Goal: Use online tool/utility: Use online tool/utility

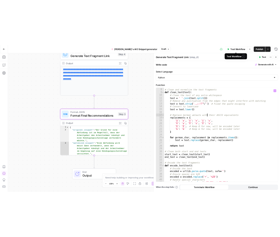
scroll to position [84, 0]
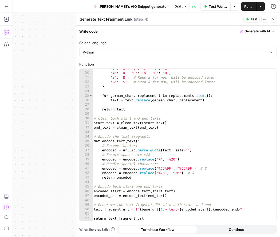
click at [9, 34] on button "Copilot" at bounding box center [6, 32] width 9 height 9
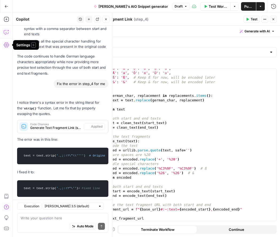
scroll to position [246, 0]
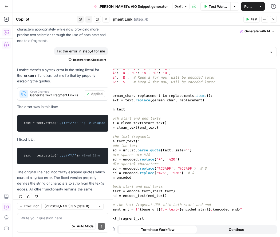
click at [44, 218] on textarea at bounding box center [63, 217] width 84 height 5
type textarea "T"
type textarea "i"
click at [27, 217] on textarea "is it linking the full sentence?" at bounding box center [63, 217] width 84 height 5
click at [64, 219] on textarea "is it creating a link of linking the full sentence?" at bounding box center [63, 217] width 84 height 5
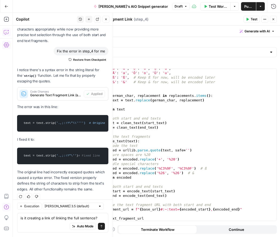
click at [64, 219] on textarea "is it creating a link of linking the full sentence?" at bounding box center [63, 217] width 84 height 5
type textarea "is it creating a link of the full sentence?"
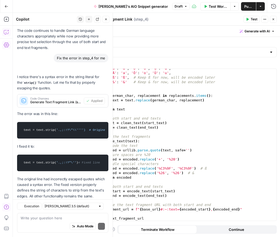
scroll to position [391, 0]
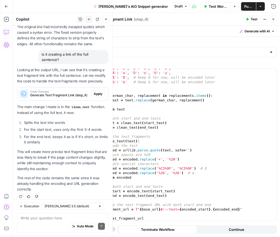
click at [100, 91] on span "Apply" at bounding box center [98, 93] width 9 height 5
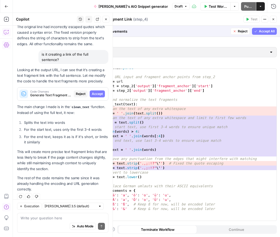
scroll to position [3, 0]
click at [265, 29] on span "Accept All" at bounding box center [267, 31] width 16 height 5
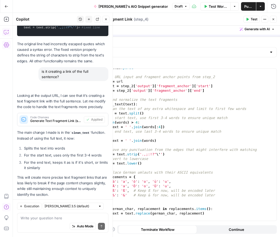
scroll to position [399, 0]
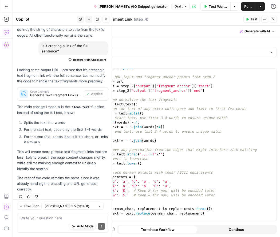
click at [250, 18] on button "Test" at bounding box center [252, 19] width 16 height 7
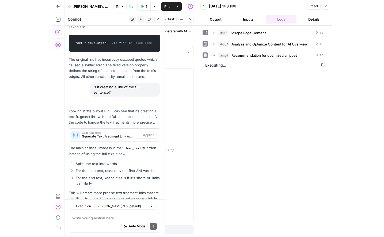
scroll to position [399, 0]
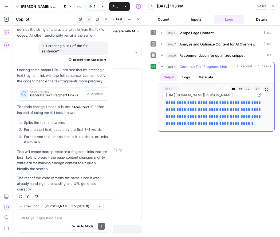
click at [214, 119] on link "**********" at bounding box center [214, 112] width 96 height 25
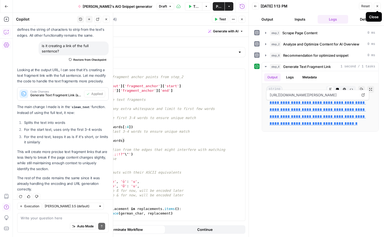
drag, startPoint x: 286, startPoint y: 176, endPoint x: 295, endPoint y: 149, distance: 28.6
click at [286, 175] on div "**********" at bounding box center [316, 131] width 124 height 206
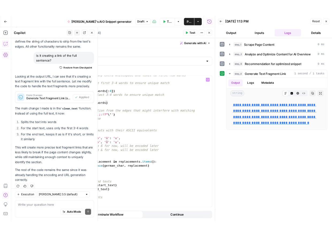
scroll to position [116, 0]
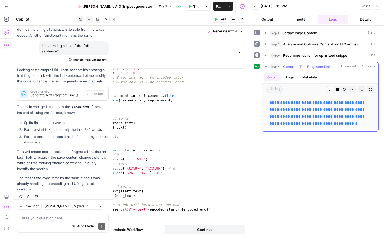
click at [289, 73] on button "Logs" at bounding box center [289, 77] width 14 height 8
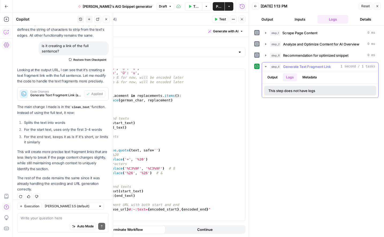
drag, startPoint x: 276, startPoint y: 73, endPoint x: 315, endPoint y: 77, distance: 39.2
click at [277, 74] on button "Output" at bounding box center [272, 77] width 17 height 8
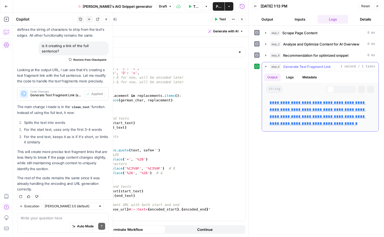
click at [310, 76] on button "Metadata" at bounding box center [309, 77] width 21 height 8
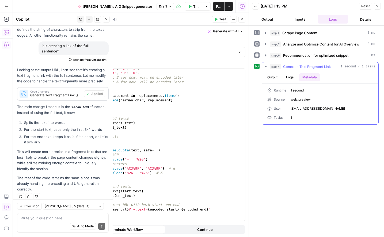
drag, startPoint x: 274, startPoint y: 74, endPoint x: 367, endPoint y: 73, distance: 92.7
click at [275, 74] on button "Output" at bounding box center [272, 77] width 17 height 8
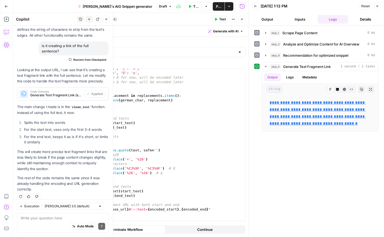
click at [375, 7] on icon "button" at bounding box center [376, 6] width 3 height 3
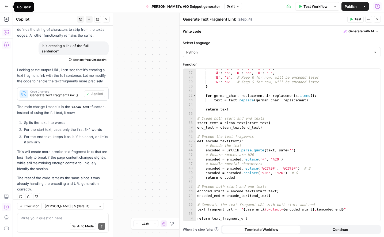
click at [343, 9] on button "Publish" at bounding box center [350, 6] width 18 height 9
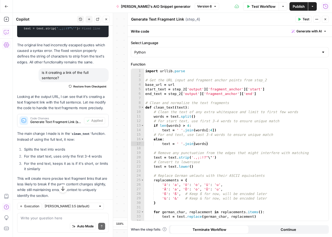
scroll to position [399, 0]
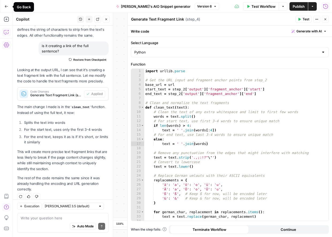
click at [7, 6] on icon "button" at bounding box center [7, 7] width 4 height 4
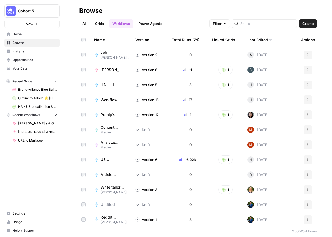
click at [110, 68] on span "[PERSON_NAME]'s AIO Snippet generator" at bounding box center [111, 69] width 22 height 5
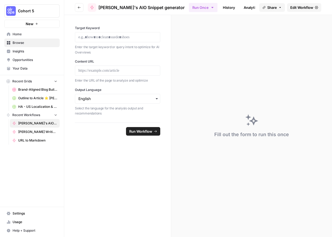
click at [99, 42] on div at bounding box center [117, 37] width 85 height 10
click at [99, 39] on p at bounding box center [117, 36] width 78 height 5
click at [117, 68] on p at bounding box center [117, 70] width 78 height 5
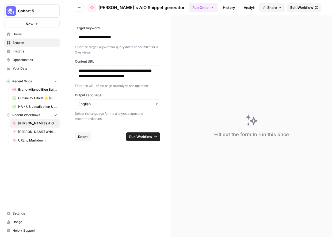
click at [107, 109] on div "button" at bounding box center [117, 104] width 85 height 10
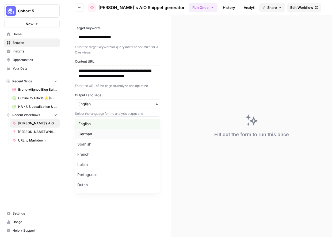
click at [95, 135] on div "German" at bounding box center [117, 134] width 85 height 10
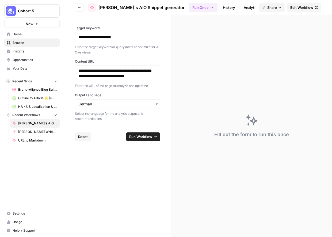
click at [141, 139] on span "Run Workflow" at bounding box center [140, 136] width 23 height 5
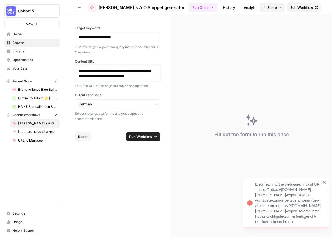
click at [111, 79] on p "**********" at bounding box center [117, 73] width 78 height 11
drag, startPoint x: 79, startPoint y: 71, endPoint x: 71, endPoint y: 71, distance: 8.3
click at [71, 71] on div "**********" at bounding box center [117, 71] width 107 height 113
click at [148, 34] on div "**********" at bounding box center [117, 37] width 85 height 10
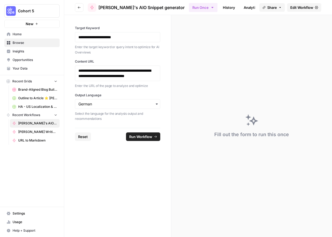
click at [145, 139] on span "Run Workflow" at bounding box center [140, 136] width 23 height 5
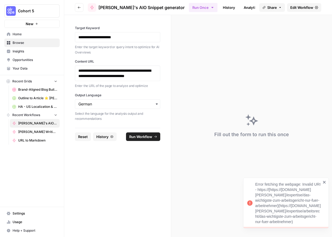
drag, startPoint x: 319, startPoint y: 222, endPoint x: 202, endPoint y: 171, distance: 127.2
click at [205, 189] on div "**********" at bounding box center [166, 118] width 332 height 237
click at [132, 79] on p "**********" at bounding box center [117, 73] width 78 height 11
click at [129, 79] on p "**********" at bounding box center [117, 73] width 78 height 11
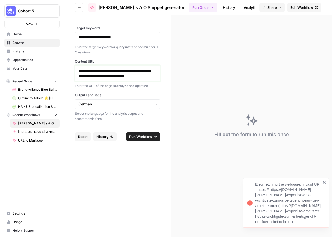
click at [129, 79] on p "**********" at bounding box center [117, 73] width 78 height 11
copy link "**********"
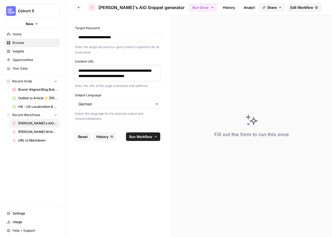
click at [121, 79] on p "**********" at bounding box center [117, 73] width 78 height 11
click at [108, 88] on div "Enter the URL of the page to analyze and optimize" at bounding box center [117, 85] width 85 height 6
drag, startPoint x: 107, startPoint y: 85, endPoint x: 75, endPoint y: 70, distance: 35.6
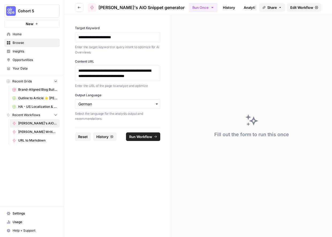
click at [75, 70] on div "**********" at bounding box center [117, 73] width 85 height 16
drag, startPoint x: 81, startPoint y: 70, endPoint x: 107, endPoint y: 84, distance: 29.8
click at [107, 79] on p "**********" at bounding box center [117, 73] width 78 height 11
drag, startPoint x: 107, startPoint y: 83, endPoint x: 66, endPoint y: 62, distance: 46.5
click at [66, 62] on div "**********" at bounding box center [117, 71] width 107 height 113
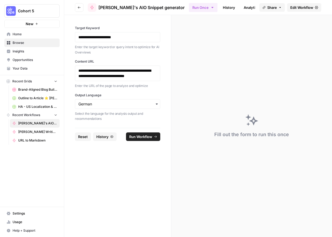
click at [151, 139] on span "Run Workflow" at bounding box center [140, 136] width 23 height 5
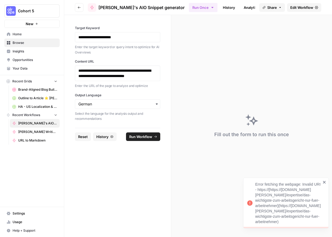
click at [80, 6] on icon "button" at bounding box center [79, 7] width 3 height 3
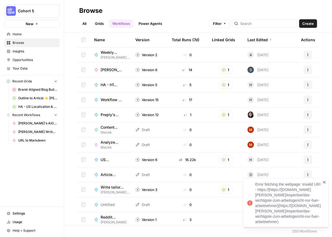
click at [226, 71] on button "1" at bounding box center [225, 69] width 14 height 9
click at [234, 91] on span "[PERSON_NAME]'s AIO Snippet generator Grid" at bounding box center [249, 89] width 43 height 5
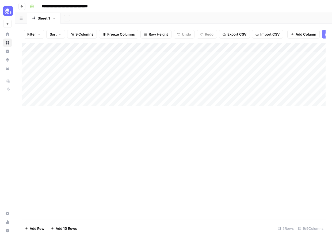
click at [144, 66] on div "Add Column" at bounding box center [174, 74] width 304 height 63
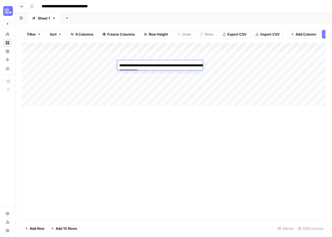
type textarea "**********"
click at [86, 65] on div "Add Column" at bounding box center [174, 74] width 304 height 63
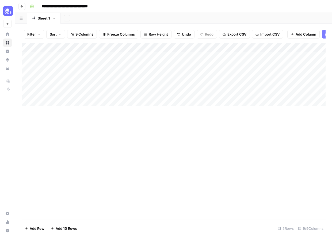
click at [86, 65] on div "Add Column" at bounding box center [174, 74] width 304 height 63
type textarea "**********"
click at [112, 119] on div "Add Column" at bounding box center [174, 131] width 304 height 177
click at [223, 64] on div "Add Column" at bounding box center [174, 74] width 304 height 63
click at [211, 67] on div "Add Column" at bounding box center [174, 74] width 304 height 63
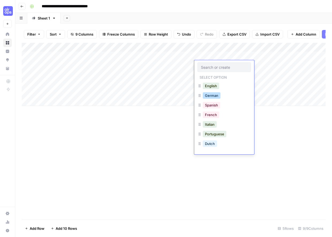
click at [214, 95] on button "German" at bounding box center [212, 95] width 18 height 6
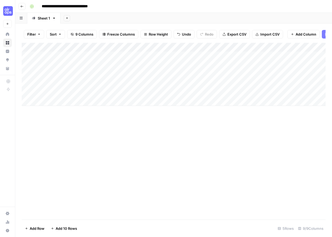
click at [262, 66] on div "Add Column" at bounding box center [174, 74] width 304 height 63
click at [291, 65] on div "Add Column" at bounding box center [174, 74] width 304 height 63
click at [220, 65] on div "Add Column" at bounding box center [174, 74] width 304 height 63
click at [241, 67] on div "Add Column" at bounding box center [174, 74] width 304 height 63
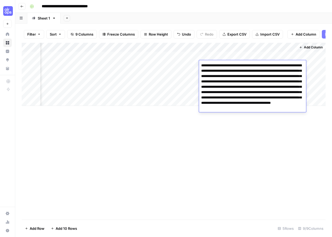
click at [241, 67] on textarea "**********" at bounding box center [252, 95] width 107 height 66
click at [233, 93] on textarea "**********" at bounding box center [252, 95] width 107 height 66
click at [158, 117] on div "Add Column" at bounding box center [174, 131] width 304 height 177
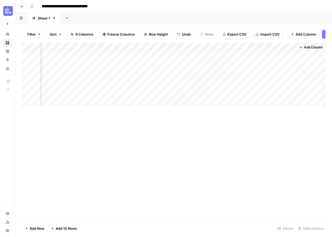
click at [243, 64] on div "Add Column" at bounding box center [174, 74] width 304 height 63
click at [234, 47] on div "Add Column" at bounding box center [174, 74] width 304 height 63
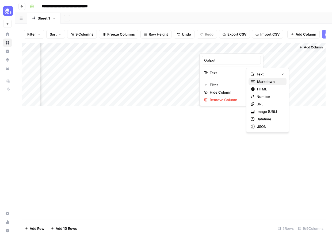
click at [274, 81] on span "Markdown" at bounding box center [269, 81] width 25 height 5
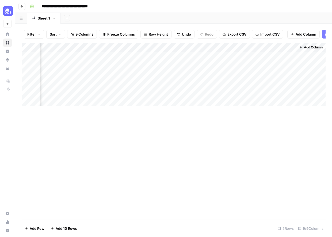
click at [242, 47] on div "Add Column" at bounding box center [174, 74] width 304 height 63
drag, startPoint x: 206, startPoint y: 136, endPoint x: 226, endPoint y: 76, distance: 63.5
click at [206, 134] on div "Add Column" at bounding box center [174, 131] width 304 height 177
click at [227, 65] on div "Add Column" at bounding box center [174, 74] width 304 height 63
click at [244, 65] on div "Add Column" at bounding box center [174, 74] width 304 height 63
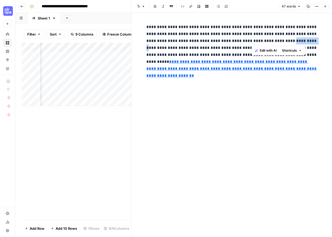
drag, startPoint x: 282, startPoint y: 41, endPoint x: 306, endPoint y: 42, distance: 23.6
click at [306, 42] on p "**********" at bounding box center [231, 55] width 171 height 63
drag, startPoint x: 298, startPoint y: 39, endPoint x: 294, endPoint y: 39, distance: 4.6
click at [299, 39] on p "**********" at bounding box center [231, 55] width 171 height 63
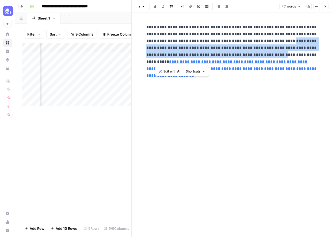
drag, startPoint x: 284, startPoint y: 41, endPoint x: 168, endPoint y: 60, distance: 117.0
click at [155, 63] on p "**********" at bounding box center [231, 55] width 171 height 63
copy p "**********"
click at [304, 44] on p "**********" at bounding box center [231, 55] width 171 height 63
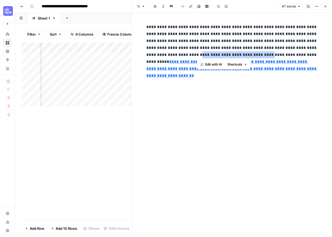
drag, startPoint x: 267, startPoint y: 55, endPoint x: 100, endPoint y: 114, distance: 177.4
click at [197, 56] on p "**********" at bounding box center [231, 55] width 171 height 63
click at [326, 7] on icon "button" at bounding box center [325, 7] width 2 height 2
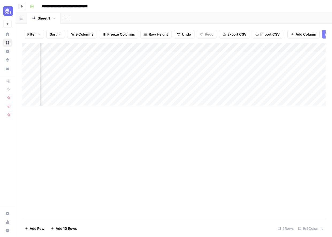
scroll to position [0, 263]
click at [178, 65] on div "Add Column" at bounding box center [174, 74] width 304 height 63
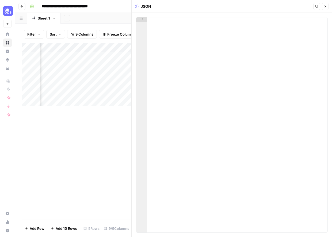
click at [327, 7] on button "Close" at bounding box center [325, 6] width 7 height 7
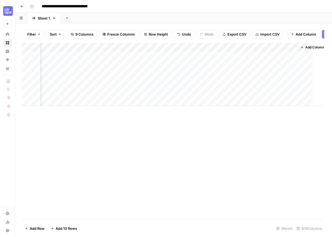
scroll to position [0, 256]
click at [202, 46] on div "Add Column" at bounding box center [174, 74] width 304 height 63
click at [181, 99] on span "Remove Column" at bounding box center [191, 99] width 47 height 5
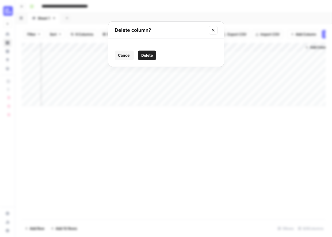
click at [142, 53] on span "Delete" at bounding box center [146, 55] width 11 height 5
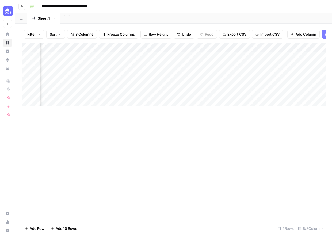
scroll to position [0, 215]
click at [243, 46] on div "Add Column" at bounding box center [174, 74] width 304 height 63
click at [223, 93] on span "Hide Column" at bounding box center [233, 92] width 47 height 5
click at [297, 64] on div "Add Column" at bounding box center [174, 74] width 304 height 63
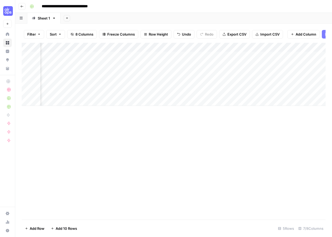
scroll to position [0, 166]
click at [231, 64] on div "Add Column" at bounding box center [174, 74] width 304 height 63
click at [175, 64] on div "Add Column" at bounding box center [174, 74] width 304 height 63
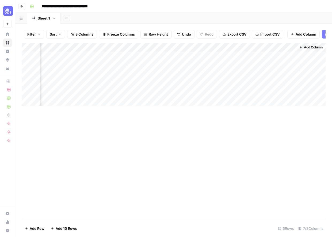
click at [268, 129] on div "Add Column" at bounding box center [174, 131] width 304 height 177
click at [118, 64] on div "Add Column" at bounding box center [174, 74] width 304 height 63
click at [141, 65] on div "Add Column" at bounding box center [174, 74] width 304 height 63
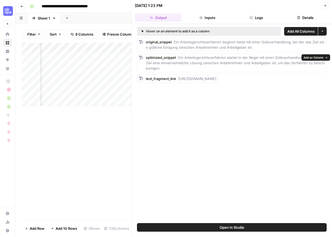
click at [200, 69] on div "optimized_snippet Ein Arbeitsgerichtsverfahren startet in der Regel mit einer G…" at bounding box center [235, 63] width 179 height 16
click at [247, 113] on div "Hover on an element to add it as a column Add All Columns More options original…" at bounding box center [231, 123] width 200 height 199
drag, startPoint x: 327, startPoint y: 5, endPoint x: 118, endPoint y: 67, distance: 218.0
click at [115, 67] on body "**********" at bounding box center [166, 118] width 332 height 237
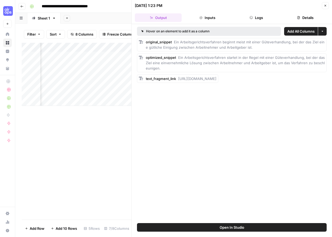
click at [208, 21] on button "Inputs" at bounding box center [207, 17] width 47 height 9
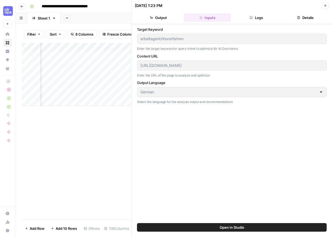
click at [255, 16] on button "Logs" at bounding box center [256, 17] width 47 height 9
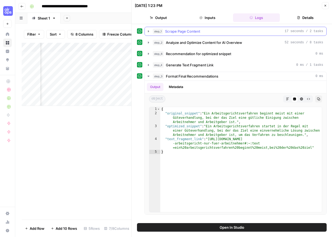
click at [173, 30] on span "Scrape Page Content" at bounding box center [182, 31] width 35 height 5
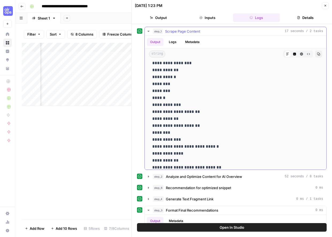
scroll to position [732, 0]
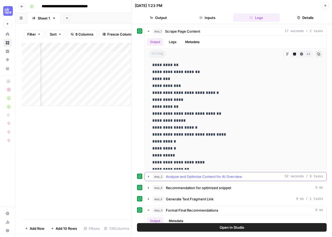
click at [211, 175] on span "Analyze and Optimize Content for AI Overview" at bounding box center [204, 176] width 76 height 5
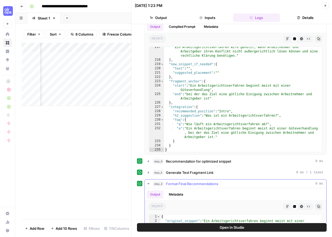
scroll to position [161, 0]
click at [324, 5] on icon "button" at bounding box center [324, 5] width 3 height 3
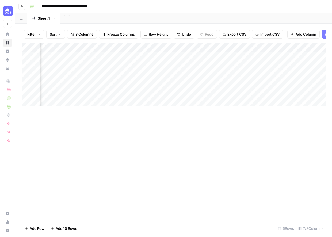
click at [240, 67] on div "Add Column" at bounding box center [174, 74] width 304 height 63
drag, startPoint x: 176, startPoint y: 122, endPoint x: 245, endPoint y: 90, distance: 76.1
click at [176, 121] on div "Add Column" at bounding box center [174, 131] width 304 height 177
click at [297, 60] on div "Add Column" at bounding box center [174, 74] width 304 height 63
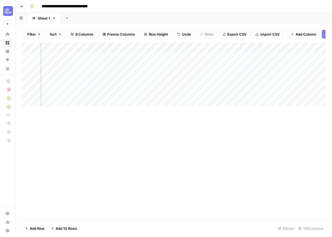
click at [292, 64] on div "Add Column" at bounding box center [174, 74] width 304 height 63
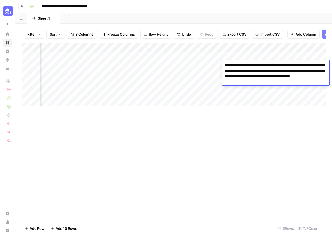
drag, startPoint x: 204, startPoint y: 121, endPoint x: 207, endPoint y: 110, distance: 10.6
click at [204, 120] on div "Add Column" at bounding box center [174, 131] width 304 height 177
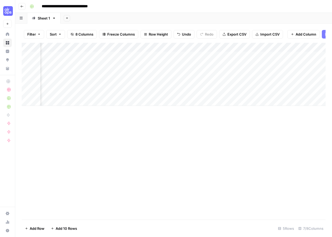
scroll to position [0, 166]
click at [139, 65] on div "Add Column" at bounding box center [174, 74] width 304 height 63
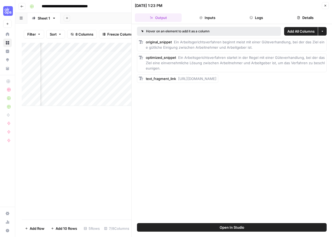
click at [211, 17] on button "Inputs" at bounding box center [207, 17] width 47 height 9
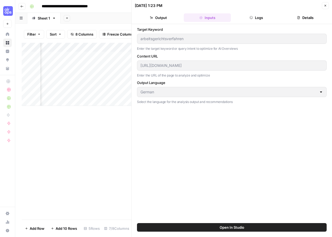
click at [271, 17] on button "Logs" at bounding box center [256, 17] width 47 height 9
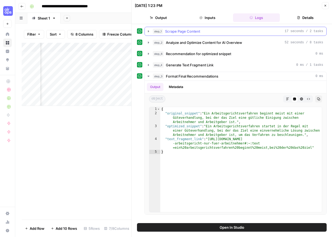
click at [150, 30] on icon "button" at bounding box center [148, 31] width 4 height 4
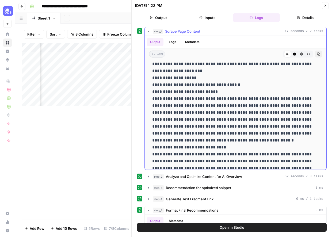
scroll to position [482, 0]
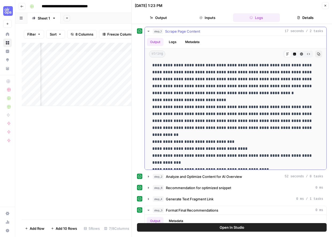
click at [149, 32] on icon "button" at bounding box center [148, 31] width 4 height 4
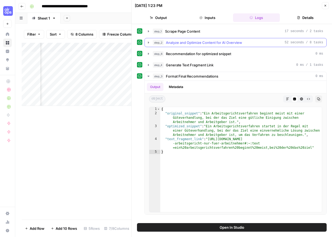
click at [149, 43] on icon "button" at bounding box center [148, 42] width 4 height 4
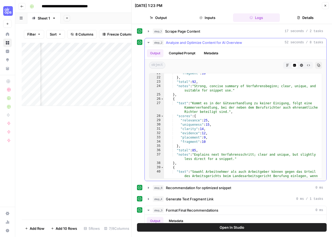
scroll to position [0, 0]
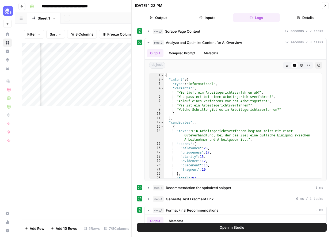
click at [314, 17] on button "Details" at bounding box center [305, 17] width 47 height 9
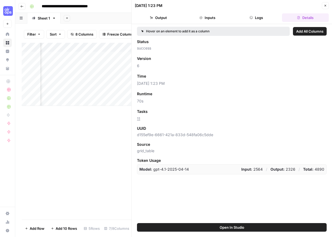
click at [173, 17] on button "Output" at bounding box center [158, 17] width 47 height 9
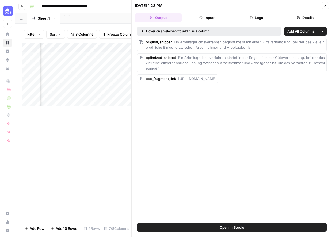
click at [326, 4] on icon "button" at bounding box center [324, 5] width 3 height 3
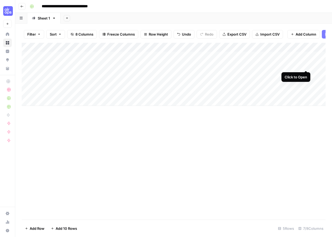
click at [305, 64] on div "Add Column" at bounding box center [174, 74] width 304 height 63
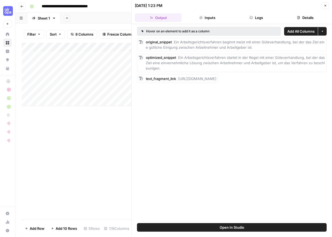
click at [328, 5] on button "Close" at bounding box center [325, 5] width 7 height 7
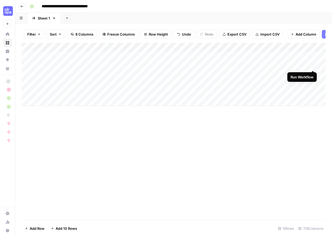
click at [313, 65] on div "Add Column" at bounding box center [174, 74] width 304 height 63
click at [307, 47] on div "Add Column" at bounding box center [174, 74] width 304 height 63
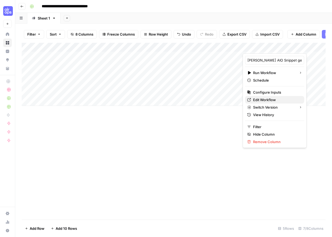
click at [275, 101] on span "Edit Workflow" at bounding box center [276, 99] width 47 height 5
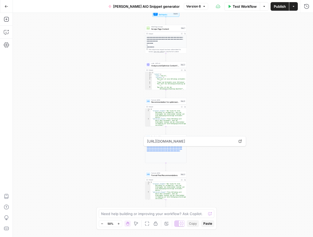
type textarea "**********"
click at [167, 113] on div "{ "original_snippet" : "Der Grund für eine Abfindung ist im Regelfall, dass der…" at bounding box center [169, 118] width 36 height 21
click at [118, 222] on icon "button" at bounding box center [118, 223] width 3 height 3
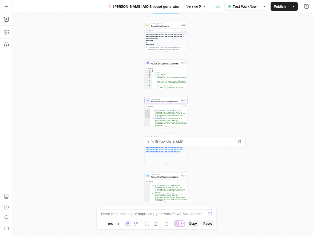
click at [118, 222] on icon "button" at bounding box center [118, 223] width 3 height 3
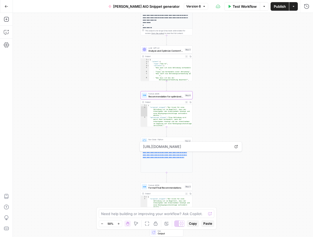
click at [118, 222] on icon "button" at bounding box center [118, 223] width 3 height 3
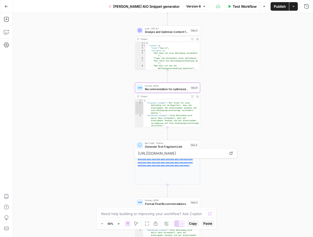
click at [118, 222] on icon "button" at bounding box center [118, 223] width 3 height 3
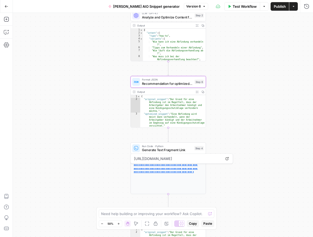
click at [118, 222] on icon "button" at bounding box center [118, 223] width 3 height 3
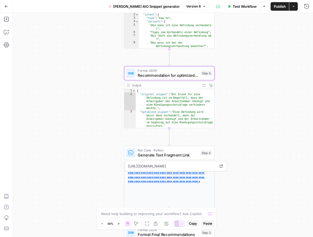
click at [118, 222] on icon "button" at bounding box center [118, 223] width 3 height 3
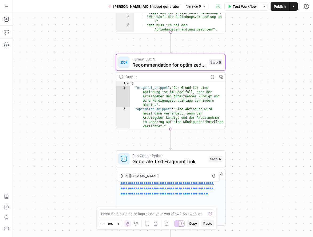
click at [118, 222] on icon "button" at bounding box center [118, 223] width 3 height 3
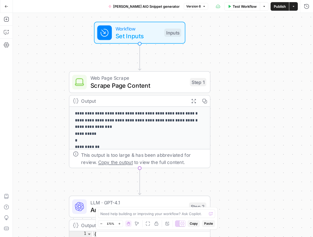
click at [239, 7] on span "Test Workflow" at bounding box center [245, 6] width 24 height 5
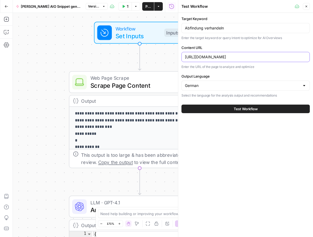
drag, startPoint x: 247, startPoint y: 56, endPoint x: 259, endPoint y: 67, distance: 15.5
click at [259, 67] on div "Content URL https://www.hopkins.law/expertise/in-5-schritten-zur-abfindung-die-…" at bounding box center [246, 57] width 129 height 25
paste input "das-wichtigste-zum-arbeitsgericht-nur"
type input "[URL][DOMAIN_NAME]"
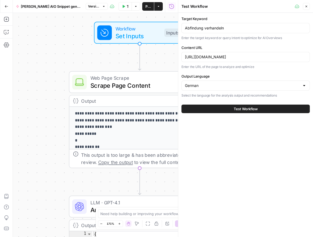
scroll to position [0, 0]
click at [225, 31] on div "Abfindung verhandeln" at bounding box center [246, 28] width 129 height 10
click at [227, 30] on input "Abfindung verhandeln" at bounding box center [246, 27] width 122 height 5
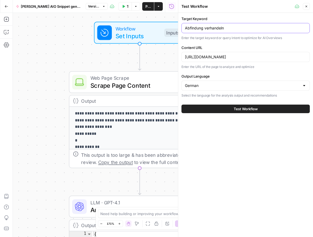
click at [227, 30] on input "Abfindung verhandeln" at bounding box center [246, 27] width 122 height 5
paste input "arbeitsgerichtsverfahre"
type input "arbeitsgerichtsverfahren"
click at [255, 107] on span "Test Workflow" at bounding box center [246, 108] width 24 height 5
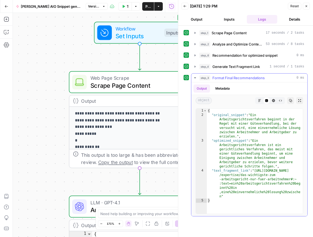
type textarea "**********"
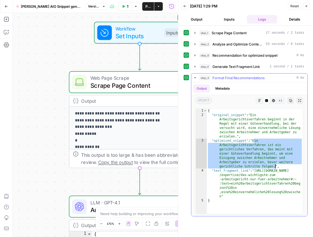
drag, startPoint x: 255, startPoint y: 142, endPoint x: 279, endPoint y: 173, distance: 39.2
click at [275, 167] on div "{ "original_snippet" : "Ein Arbeitsgerichtsverfahren beginnt in der Regel mit e…" at bounding box center [255, 166] width 96 height 114
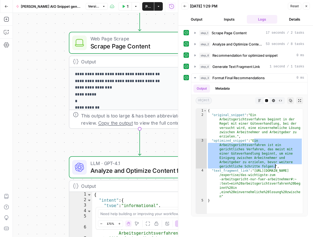
click at [307, 6] on icon "button" at bounding box center [307, 6] width 2 height 2
click at [307, 6] on div "Back 09/05/25 at 1:29 PM Reset Close" at bounding box center [246, 6] width 129 height 8
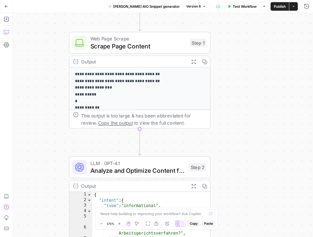
click at [5, 32] on icon "button" at bounding box center [6, 31] width 5 height 5
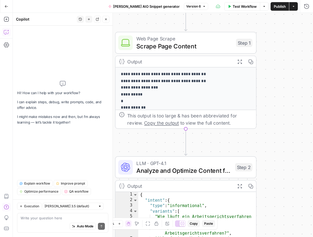
click at [61, 223] on div "Auto Mode Send" at bounding box center [63, 226] width 84 height 12
type textarea "woher nimmt der"
click at [112, 6] on icon "button" at bounding box center [110, 6] width 3 height 3
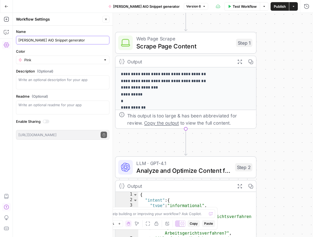
click at [33, 41] on input "[PERSON_NAME]'s AIO Snippet generator" at bounding box center [62, 39] width 89 height 5
click at [7, 8] on icon "button" at bounding box center [7, 7] width 4 height 4
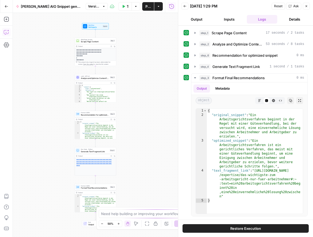
click at [6, 29] on button "Copilot" at bounding box center [6, 32] width 9 height 9
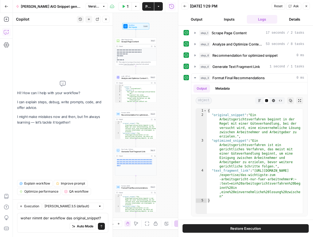
type textarea "woher nimmt der workflow das original_snippet?"
click at [62, 203] on input "text" at bounding box center [70, 205] width 51 height 5
drag, startPoint x: 73, startPoint y: 192, endPoint x: 79, endPoint y: 194, distance: 6.8
click at [73, 192] on span "Claude Opus 4.1" at bounding box center [65, 194] width 37 height 5
type input "Claude Opus 4.1"
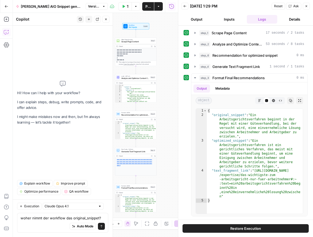
click at [63, 226] on div "Auto Mode Send" at bounding box center [63, 226] width 84 height 12
click at [102, 226] on icon "submit" at bounding box center [101, 225] width 3 height 3
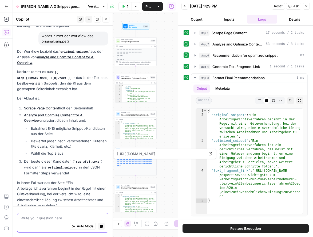
scroll to position [52, 0]
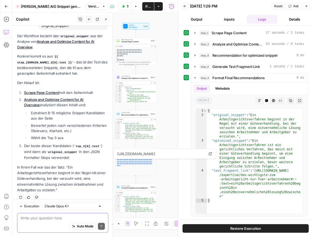
click at [50, 220] on div "Auto Mode Send" at bounding box center [63, 226] width 84 height 12
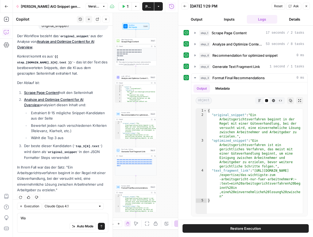
click at [37, 212] on div "Execution Claude Opus 4.1 Wa Wa Auto Mode Send" at bounding box center [63, 218] width 100 height 38
click at [36, 218] on textarea "Wa" at bounding box center [63, 217] width 84 height 5
drag, startPoint x: 36, startPoint y: 218, endPoint x: 51, endPoint y: 191, distance: 31.3
click at [36, 218] on textarea "Wa" at bounding box center [63, 217] width 84 height 5
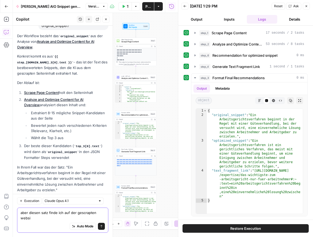
scroll to position [58, 0]
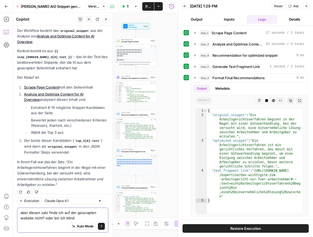
type textarea "aber diesen satz finde ich auf der gescrapten website nicht? oder bin ich blind?"
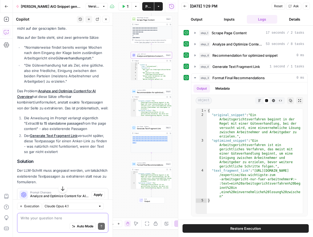
scroll to position [259, 0]
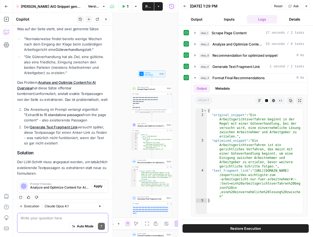
click at [63, 218] on textarea at bounding box center [63, 217] width 84 height 5
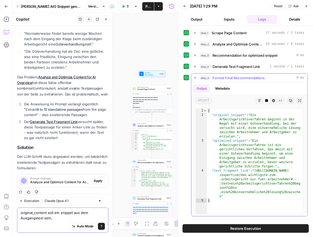
type textarea "original_content soll ein snippet aus dem Ausgangstext sein,"
type textarea "**********"
drag, startPoint x: 215, startPoint y: 141, endPoint x: 246, endPoint y: 141, distance: 31.5
click at [246, 141] on div "{ "original_snippet" : "Ein Arbeitsgerichtsverfahren beginnt in der Regel mit e…" at bounding box center [255, 166] width 96 height 114
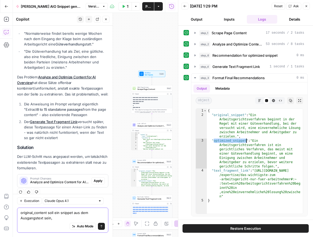
click at [59, 217] on textarea "original_content soll ein snippet aus dem Ausgangstext sein," at bounding box center [63, 215] width 84 height 11
paste textarea "optimized_snippet"
drag, startPoint x: 33, startPoint y: 75, endPoint x: 76, endPoint y: 123, distance: 64.3
click at [60, 74] on p "Das Problem: Analyze and Optimize Content for AI Overview hat diese Sätze offen…" at bounding box center [62, 85] width 91 height 23
drag, startPoint x: 102, startPoint y: 217, endPoint x: 105, endPoint y: 218, distance: 3.8
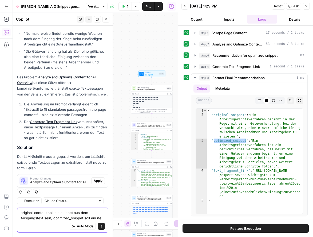
click at [102, 217] on textarea "original_content soll ein snippet aus dem Ausgangstext sein, optimized_snippet …" at bounding box center [63, 215] width 84 height 11
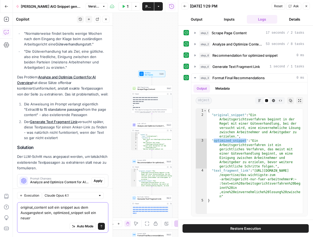
scroll to position [270, 0]
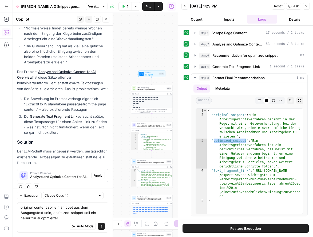
click at [20, 218] on div "original_content soll ein snippet aus dem Ausgangstext sein, optimized_snippet …" at bounding box center [62, 217] width 91 height 30
click at [96, 211] on textarea "original_content soll ein snippet aus dem Ausgangstext sein, optimized_snippet …" at bounding box center [63, 212] width 84 height 16
click at [49, 218] on textarea "original_content soll ein snippet aus dem Ausgangstext sein, optimized_snippet …" at bounding box center [63, 212] width 84 height 16
click at [83, 218] on textarea "original_content soll ein snippet aus dem Ausgangstext sein, optimized_snippet …" at bounding box center [63, 212] width 84 height 16
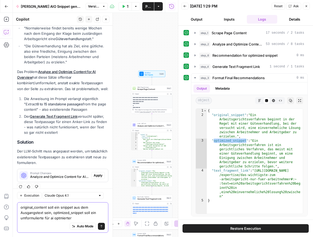
click at [78, 218] on textarea "original_content soll ein snippet aus dem Ausgangstext sein, optimized_snippet …" at bounding box center [63, 212] width 84 height 16
drag, startPoint x: 98, startPoint y: 213, endPoint x: 94, endPoint y: 213, distance: 3.7
click at [98, 213] on textarea "original_content soll ein snippet aus dem Ausgangstext sein, optimized_snippet …" at bounding box center [63, 212] width 84 height 16
click at [93, 213] on textarea "original_content soll ein snippet aus dem Ausgangstext sein, optimized_snippet …" at bounding box center [63, 212] width 84 height 16
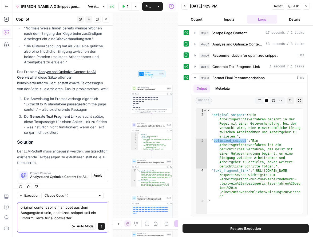
drag, startPoint x: 47, startPoint y: 207, endPoint x: 21, endPoint y: 206, distance: 25.9
click at [21, 206] on textarea "original_content soll ein snippet aus dem Ausgangstext sein, optimized_snippet …" at bounding box center [63, 212] width 84 height 16
click at [90, 214] on textarea "original_content soll ein snippet aus dem Ausgangstext sein, optimized_snippet …" at bounding box center [63, 212] width 84 height 16
paste textarea "original_content"
drag, startPoint x: 62, startPoint y: 217, endPoint x: 68, endPoint y: 217, distance: 5.9
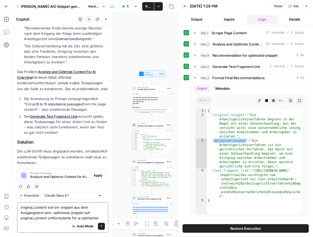
click at [68, 217] on textarea "original_content soll ein snippet aus dem Ausgangstext sein, optimized_snippet …" at bounding box center [63, 212] width 84 height 16
type textarea "original_content soll ein snippet aus dem Ausgangstext sein, optimized_snippet …"
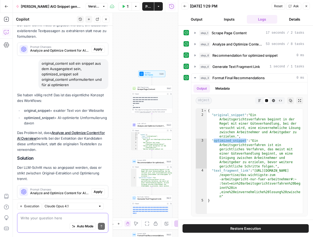
scroll to position [13, 0]
click at [98, 189] on span "Apply" at bounding box center [98, 191] width 9 height 5
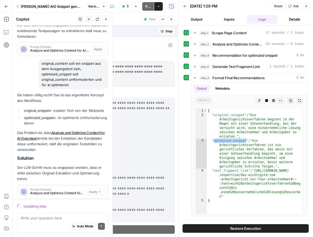
click at [306, 7] on icon "button" at bounding box center [306, 6] width 3 height 3
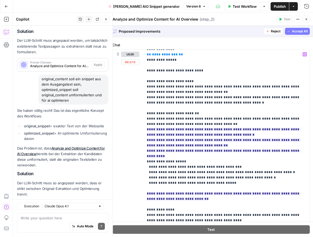
scroll to position [396, 0]
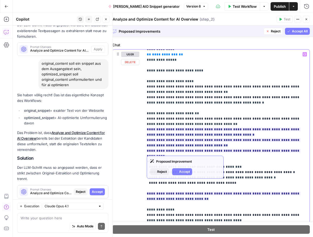
drag, startPoint x: 146, startPoint y: 129, endPoint x: 301, endPoint y: 150, distance: 156.3
click at [301, 150] on div "**********" at bounding box center [227, 158] width 166 height 218
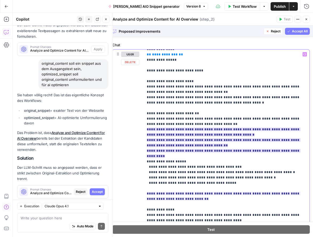
copy ins "**********"
drag, startPoint x: 292, startPoint y: 151, endPoint x: 143, endPoint y: 129, distance: 150.6
click at [143, 129] on div "**********" at bounding box center [211, 164] width 197 height 230
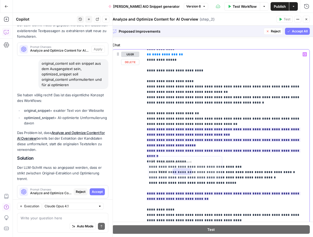
click at [241, 154] on span "**********" at bounding box center [224, 142] width 154 height 33
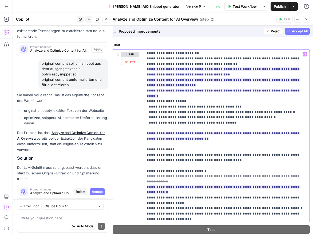
scroll to position [106, 0]
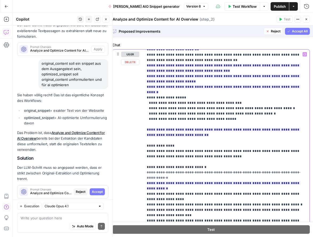
drag, startPoint x: 187, startPoint y: 129, endPoint x: 138, endPoint y: 123, distance: 49.3
click at [138, 123] on div "**********" at bounding box center [211, 164] width 197 height 230
copy ins "**********"
click at [207, 128] on ins "**********" at bounding box center [224, 132] width 154 height 9
drag, startPoint x: 196, startPoint y: 128, endPoint x: 144, endPoint y: 125, distance: 52.2
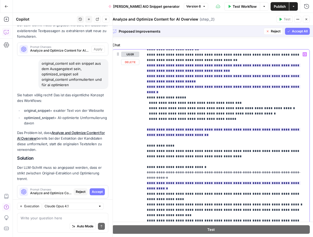
click at [144, 125] on div "**********" at bounding box center [227, 158] width 166 height 218
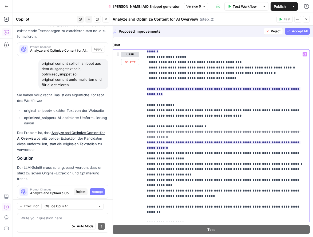
scroll to position [151, 0]
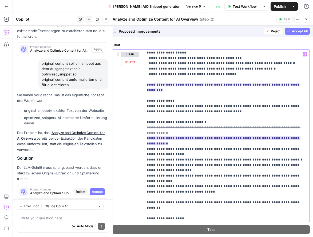
click at [147, 136] on ins "**********" at bounding box center [224, 140] width 154 height 9
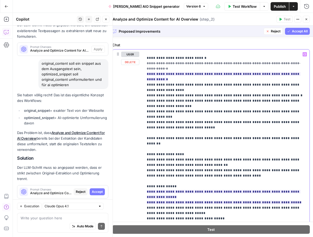
scroll to position [217, 0]
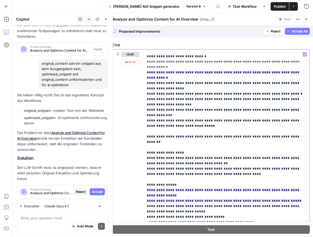
drag, startPoint x: 147, startPoint y: 158, endPoint x: 235, endPoint y: 160, distance: 88.2
click at [145, 169] on div "**********" at bounding box center [227, 158] width 166 height 218
copy ins "**********"
drag, startPoint x: 288, startPoint y: 164, endPoint x: 135, endPoint y: 159, distance: 153.2
click at [135, 159] on div "**********" at bounding box center [211, 164] width 197 height 230
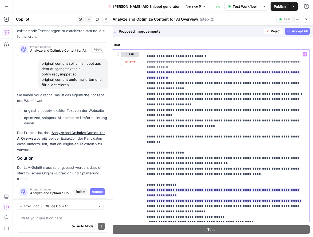
paste div
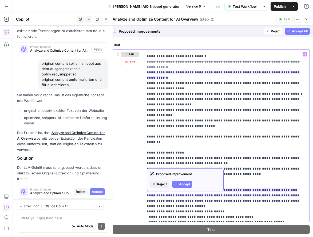
click at [158, 187] on span "**********" at bounding box center [223, 193] width 153 height 12
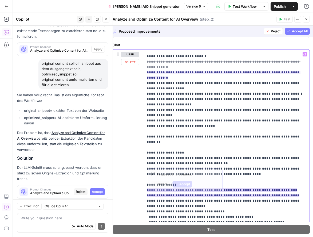
click at [157, 188] on ins "**********" at bounding box center [223, 192] width 153 height 9
click at [212, 166] on p "**********" at bounding box center [227, 228] width 160 height 786
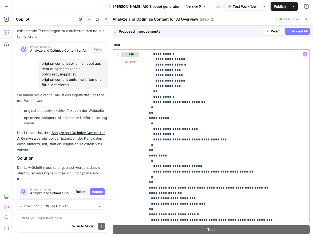
scroll to position [123, 0]
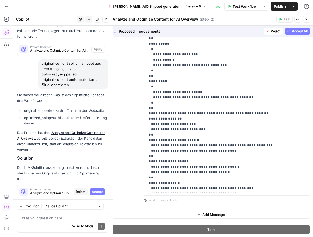
click at [299, 33] on span "Accept All" at bounding box center [300, 31] width 16 height 5
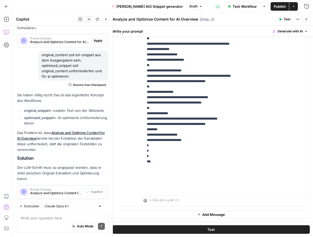
click at [144, 232] on button "Test" at bounding box center [212, 229] width 198 height 9
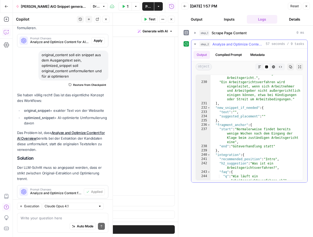
scroll to position [1571, 0]
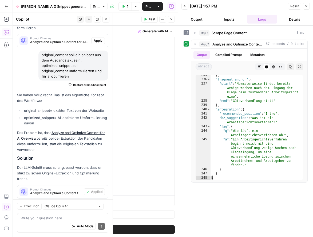
click at [195, 18] on button "Output" at bounding box center [197, 19] width 30 height 9
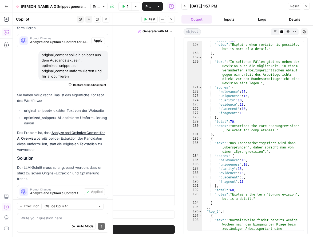
scroll to position [1384, 0]
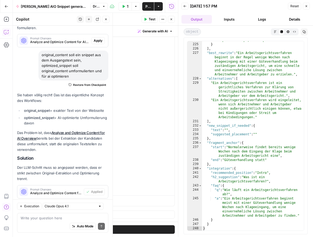
click at [300, 19] on button "Details" at bounding box center [295, 19] width 30 height 9
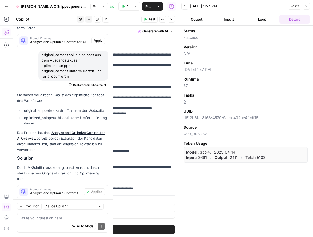
scroll to position [0, 0]
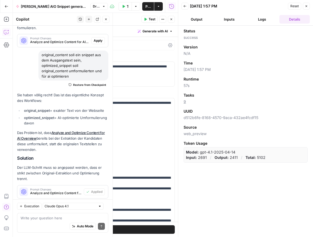
click at [307, 5] on icon "button" at bounding box center [306, 6] width 3 height 3
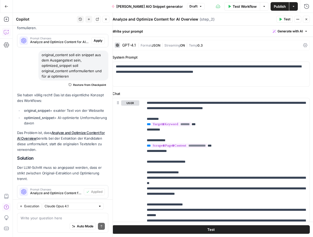
click at [307, 20] on icon "button" at bounding box center [306, 19] width 3 height 3
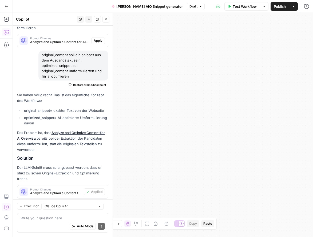
click at [186, 32] on div "**********" at bounding box center [163, 125] width 301 height 224
drag, startPoint x: 196, startPoint y: 88, endPoint x: 129, endPoint y: 39, distance: 82.6
click at [212, 89] on div "**********" at bounding box center [163, 125] width 301 height 224
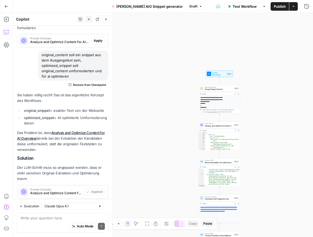
click at [105, 20] on icon "button" at bounding box center [105, 19] width 3 height 3
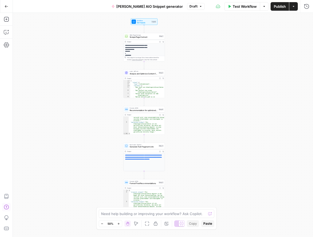
drag, startPoint x: 250, startPoint y: 99, endPoint x: 192, endPoint y: 55, distance: 73.2
click at [192, 55] on div "**********" at bounding box center [163, 125] width 301 height 224
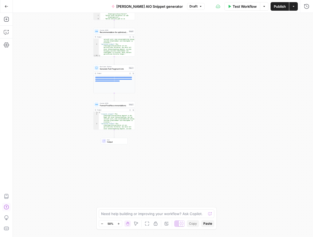
drag, startPoint x: 222, startPoint y: 104, endPoint x: 249, endPoint y: 5, distance: 103.2
click at [203, 43] on div "**********" at bounding box center [163, 125] width 301 height 224
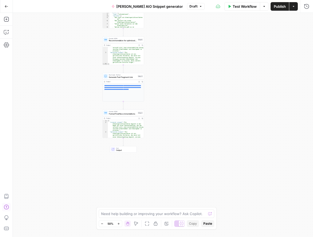
drag, startPoint x: 174, startPoint y: 133, endPoint x: 182, endPoint y: 143, distance: 13.5
click at [182, 143] on div "**********" at bounding box center [163, 125] width 301 height 224
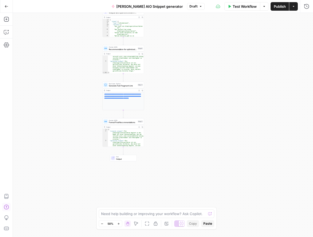
click at [240, 5] on span "Test Workflow" at bounding box center [245, 6] width 24 height 5
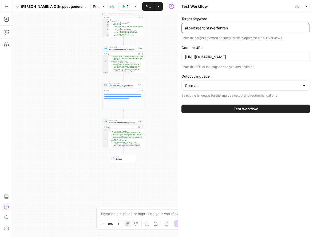
click at [211, 29] on input "arbeitsgerichtsverfahren" at bounding box center [246, 27] width 122 height 5
paste input "Abmahnung unterschreib"
type input "Abmahnung unterschreiben"
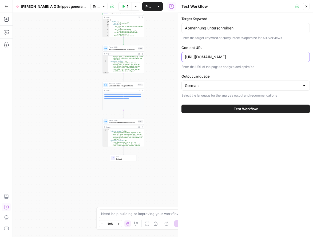
click at [231, 55] on input "https://www.hopkins.law/expertise/das-wichtigste-zum-arbeitsgericht-nur-fuer-ar…" at bounding box center [246, 56] width 122 height 5
paste input "abmahnung-unterschreiben-oder-lieber-nicht"
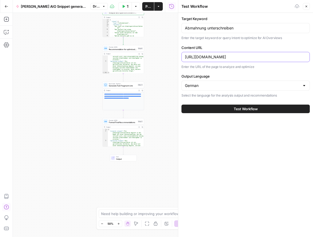
type input "https://www.hopkins.law/expertise/abmahnung-unterschreiben-oder-lieber-nicht"
click at [243, 104] on button "Test Workflow" at bounding box center [246, 108] width 129 height 9
click at [231, 110] on button "Test Workflow" at bounding box center [246, 108] width 129 height 9
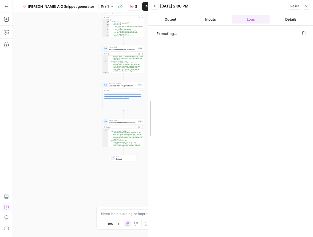
drag, startPoint x: 179, startPoint y: 101, endPoint x: 149, endPoint y: 102, distance: 30.2
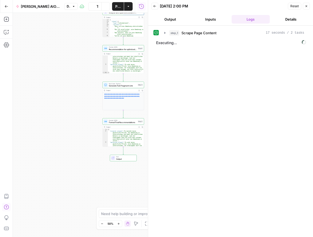
scroll to position [9, 0]
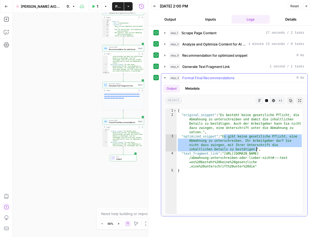
drag, startPoint x: 224, startPoint y: 136, endPoint x: 257, endPoint y: 150, distance: 35.6
click at [257, 150] on div "{ "original_snippet" : "Es besteht keine gesetzliche Pflicht, die Abmahnung zu …" at bounding box center [240, 166] width 126 height 114
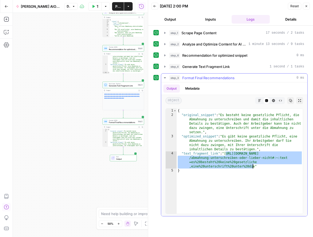
drag, startPoint x: 227, startPoint y: 152, endPoint x: 256, endPoint y: 168, distance: 33.3
click at [254, 167] on div "{ "original_snippet" : "Es besteht keine gesetzliche Pflicht, die Abmahnung zu …" at bounding box center [240, 166] width 126 height 114
type textarea "**********"
drag, startPoint x: 212, startPoint y: 161, endPoint x: 252, endPoint y: 102, distance: 71.8
click at [212, 160] on div "{ "original_snippet" : "Es besteht keine gesetzliche Pflicht, die Abmahnung zu …" at bounding box center [240, 166] width 126 height 114
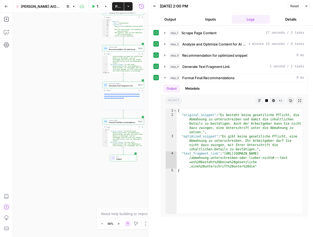
click at [307, 7] on icon "button" at bounding box center [306, 6] width 3 height 3
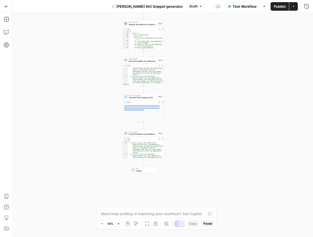
drag, startPoint x: 45, startPoint y: 147, endPoint x: 67, endPoint y: 157, distance: 23.7
click at [67, 157] on div "**********" at bounding box center [163, 125] width 301 height 224
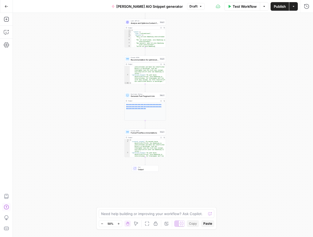
click at [120, 224] on button "Zoom In" at bounding box center [119, 223] width 6 height 6
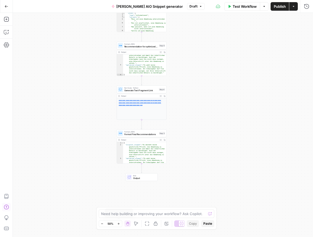
click at [120, 224] on icon "button" at bounding box center [118, 223] width 3 height 3
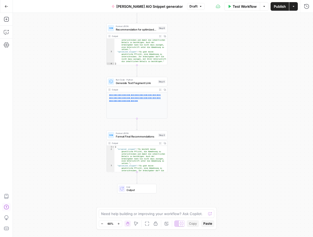
click at [120, 224] on icon "button" at bounding box center [118, 223] width 3 height 3
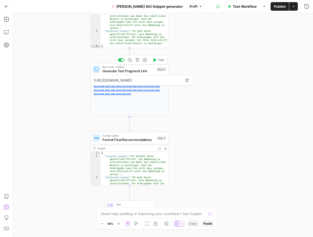
click at [121, 71] on span "Generate Text Fragment Link" at bounding box center [129, 70] width 52 height 5
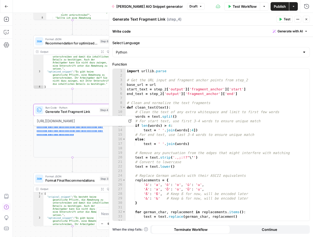
drag, startPoint x: 67, startPoint y: 126, endPoint x: 15, endPoint y: 164, distance: 64.7
click at [15, 164] on div "**********" at bounding box center [163, 125] width 301 height 224
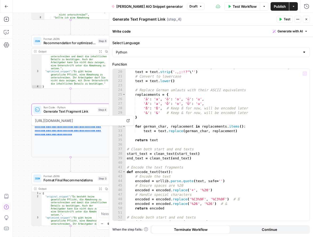
scroll to position [116, 0]
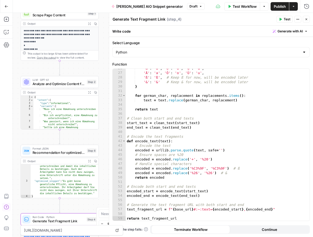
drag, startPoint x: 22, startPoint y: 76, endPoint x: 12, endPoint y: 185, distance: 109.5
click at [10, 187] on div "**********" at bounding box center [156, 125] width 313 height 224
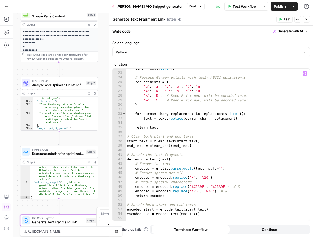
scroll to position [0, 0]
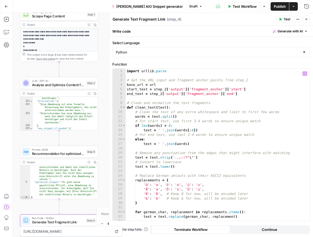
click at [231, 120] on div "import urllib . parse # Get the URL input and fragment anchor points from step_…" at bounding box center [218, 149] width 184 height 161
click at [177, 90] on div "import urllib . parse # Get the URL input and fragment anchor points from step_…" at bounding box center [218, 149] width 184 height 161
click at [286, 90] on div "import urllib . parse # Get the URL input and fragment anchor points from step_…" at bounding box center [218, 149] width 184 height 161
click at [305, 73] on icon "button" at bounding box center [305, 73] width 3 height 3
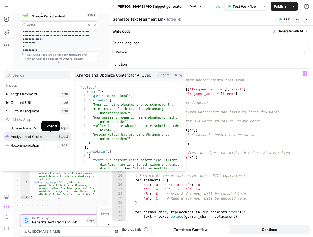
click at [49, 137] on button "Expand" at bounding box center [51, 136] width 7 height 7
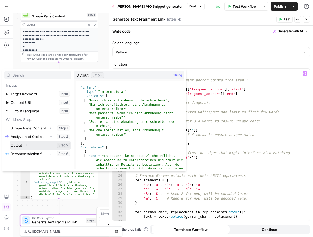
click at [27, 146] on icon "button" at bounding box center [26, 145] width 3 height 3
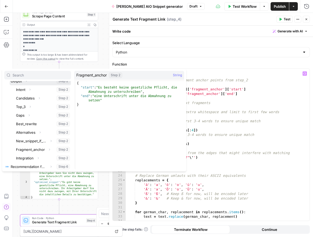
scroll to position [66, 0]
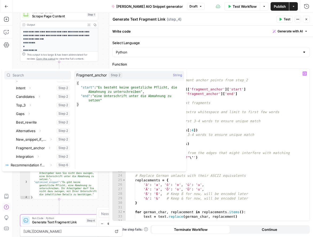
click at [257, 115] on div "import urllib . parse # Get the URL input and fragment anchor points from step_…" at bounding box center [218, 149] width 184 height 161
type textarea "**********"
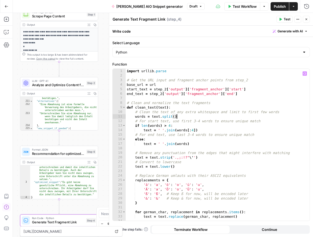
click at [305, 73] on icon "button" at bounding box center [305, 73] width 3 height 3
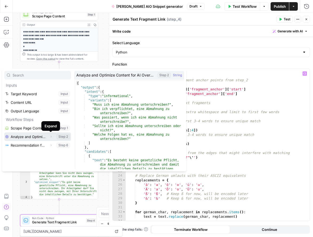
click at [51, 137] on icon "button" at bounding box center [50, 136] width 3 height 3
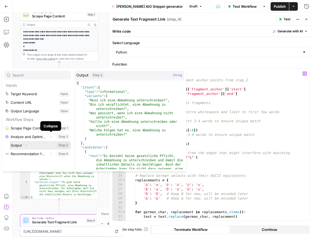
click at [26, 144] on icon "button" at bounding box center [26, 145] width 3 height 3
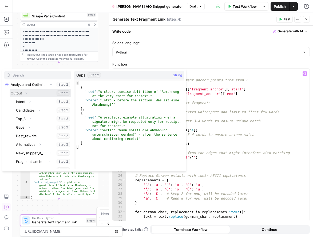
scroll to position [66, 0]
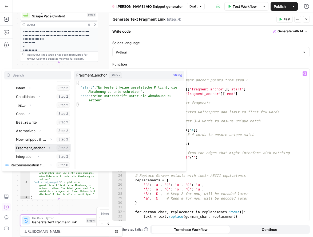
click at [49, 148] on icon "button" at bounding box center [49, 147] width 3 height 3
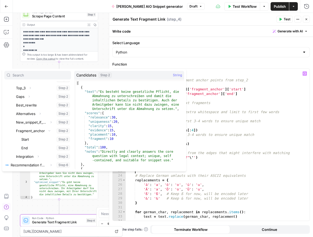
click at [246, 172] on div "import urllib . parse # Get the URL input and fragment anchor points from step_…" at bounding box center [218, 149] width 184 height 161
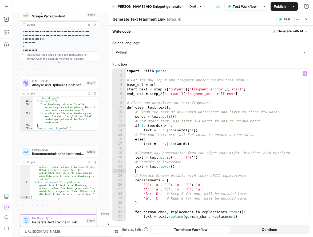
click at [308, 20] on icon "button" at bounding box center [306, 19] width 3 height 3
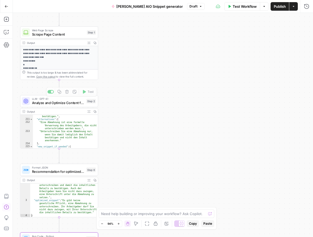
click at [51, 103] on span "Analyze and Optimize Content for AI Overview" at bounding box center [58, 102] width 52 height 5
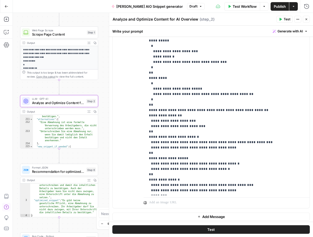
scroll to position [123, 0]
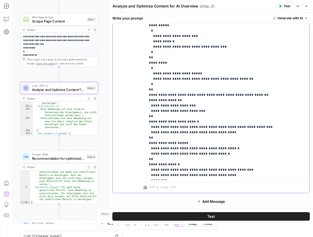
scroll to position [13, 0]
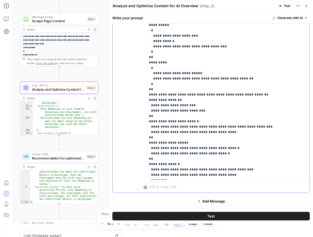
drag, startPoint x: 222, startPoint y: 111, endPoint x: 215, endPoint y: 111, distance: 6.5
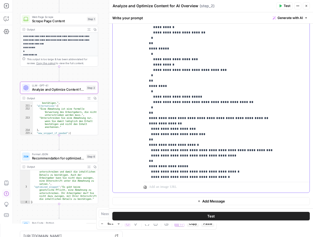
scroll to position [556, 0]
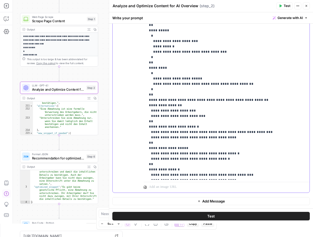
drag, startPoint x: 171, startPoint y: 63, endPoint x: 151, endPoint y: 63, distance: 19.2
copy p "**********"
drag, startPoint x: 238, startPoint y: 127, endPoint x: 224, endPoint y: 119, distance: 16.3
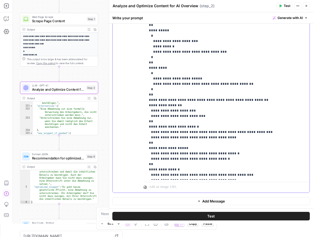
drag, startPoint x: 238, startPoint y: 122, endPoint x: 230, endPoint y: 121, distance: 8.2
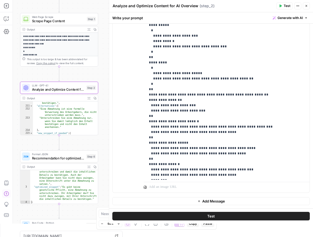
click at [222, 217] on button "Test" at bounding box center [212, 216] width 198 height 9
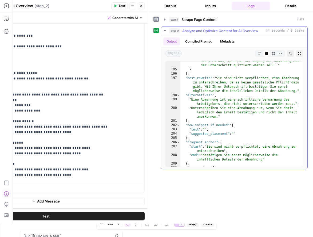
scroll to position [1148, 0]
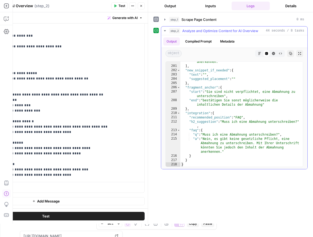
click at [192, 39] on button "Compiled Prompt" at bounding box center [198, 41] width 33 height 8
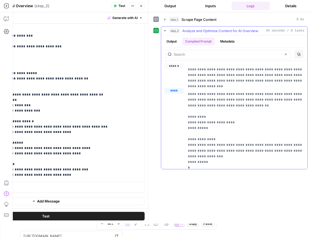
click at [229, 42] on button "Metadata" at bounding box center [227, 41] width 21 height 8
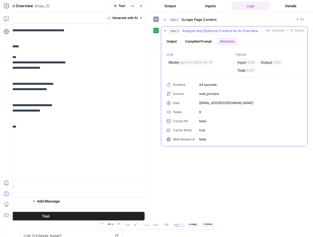
click at [175, 42] on button "Output" at bounding box center [172, 41] width 17 height 8
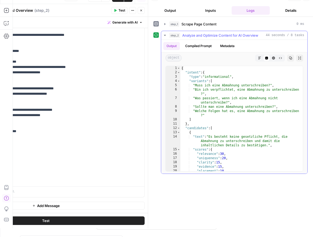
scroll to position [0, 0]
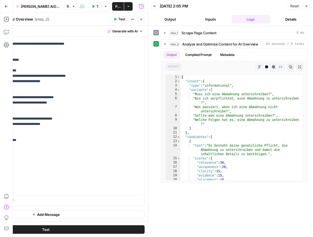
click at [250, 7] on div "09/05/25 at 2:05 PM" at bounding box center [223, 5] width 127 height 5
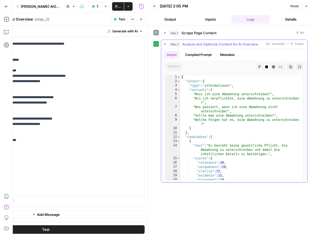
click at [166, 44] on icon "button" at bounding box center [165, 44] width 4 height 4
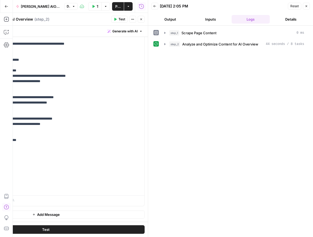
click at [308, 5] on icon "button" at bounding box center [306, 6] width 3 height 3
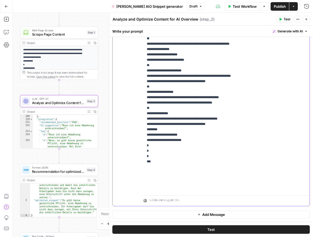
drag, startPoint x: 195, startPoint y: 129, endPoint x: 206, endPoint y: 131, distance: 11.2
drag, startPoint x: 164, startPoint y: 130, endPoint x: 197, endPoint y: 129, distance: 33.2
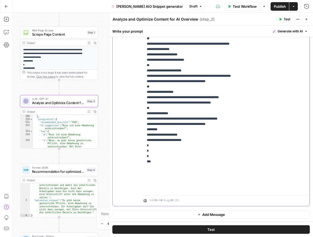
drag, startPoint x: 197, startPoint y: 128, endPoint x: 202, endPoint y: 130, distance: 4.4
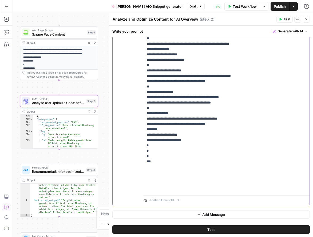
drag, startPoint x: 241, startPoint y: 140, endPoint x: 239, endPoint y: 145, distance: 5.3
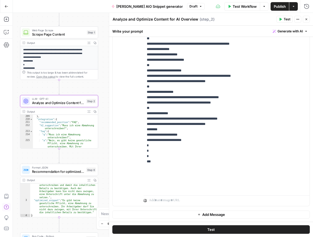
click at [280, 5] on span "Publish" at bounding box center [280, 6] width 12 height 5
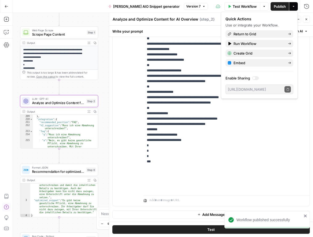
click at [306, 19] on icon "button" at bounding box center [307, 19] width 2 height 2
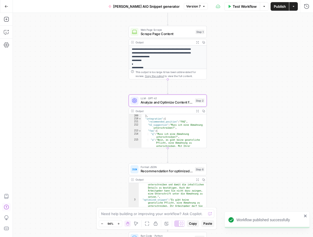
scroll to position [1, 0]
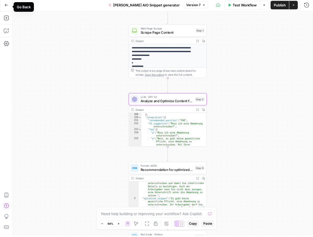
click at [6, 7] on button "Go Back" at bounding box center [7, 5] width 10 height 10
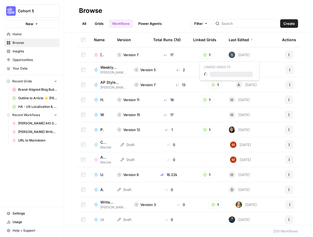
click at [207, 55] on button "1" at bounding box center [207, 55] width 14 height 9
click at [216, 76] on span "Paula's AIO Snippet generator Grid" at bounding box center [231, 74] width 43 height 5
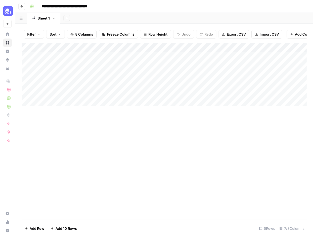
click at [142, 73] on div "Add Column" at bounding box center [164, 74] width 285 height 63
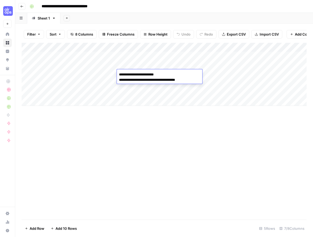
click at [119, 81] on textarea "**********" at bounding box center [160, 77] width 86 height 13
click at [120, 74] on textarea "**********" at bounding box center [170, 77] width 107 height 13
click at [119, 75] on textarea "**********" at bounding box center [170, 77] width 107 height 13
click at [120, 75] on textarea "**********" at bounding box center [170, 77] width 107 height 13
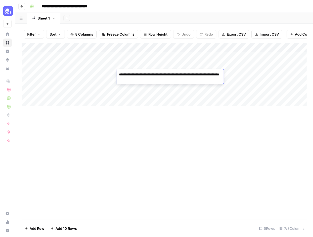
type textarea "**********"
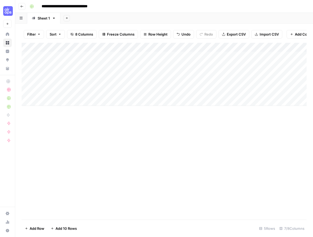
drag, startPoint x: 127, startPoint y: 157, endPoint x: 34, endPoint y: 90, distance: 114.9
click at [127, 157] on div "Add Column" at bounding box center [164, 131] width 285 height 177
click at [102, 74] on div "Add Column" at bounding box center [164, 74] width 285 height 63
click at [124, 126] on div "Add Column" at bounding box center [164, 131] width 285 height 177
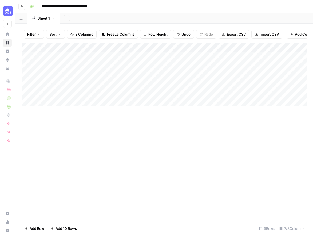
click at [149, 75] on div "Add Column" at bounding box center [164, 74] width 285 height 63
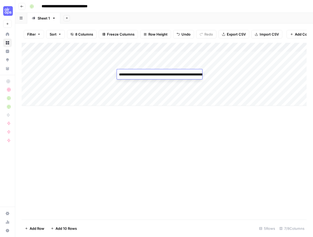
click at [119, 80] on textarea "**********" at bounding box center [170, 77] width 107 height 13
type textarea "**********"
click at [171, 122] on div "Add Column" at bounding box center [164, 131] width 285 height 177
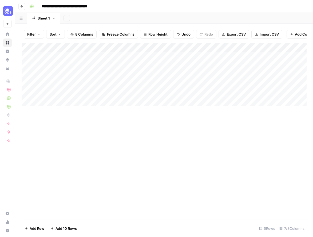
click at [168, 75] on div "Add Column" at bounding box center [164, 74] width 285 height 63
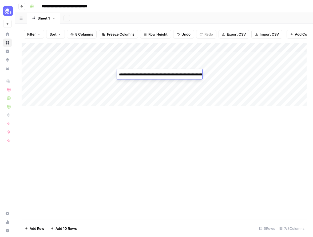
click at [168, 75] on textarea "**********" at bounding box center [170, 77] width 107 height 13
click at [197, 75] on textarea "**********" at bounding box center [170, 77] width 107 height 13
type textarea "**********"
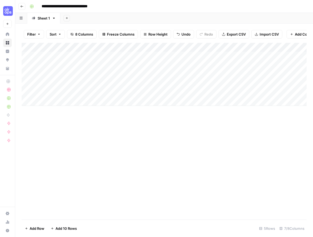
drag, startPoint x: 231, startPoint y: 126, endPoint x: 219, endPoint y: 80, distance: 46.9
click at [231, 125] on div "Add Column" at bounding box center [164, 131] width 285 height 177
click at [216, 74] on div "Add Column" at bounding box center [164, 74] width 285 height 63
click at [211, 75] on div "Add Column" at bounding box center [164, 74] width 285 height 63
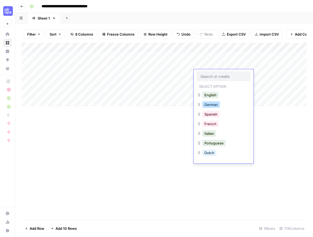
click at [211, 104] on button "German" at bounding box center [212, 104] width 18 height 6
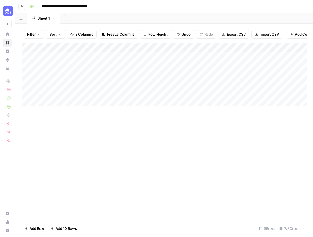
click at [247, 73] on div "Add Column" at bounding box center [164, 74] width 285 height 63
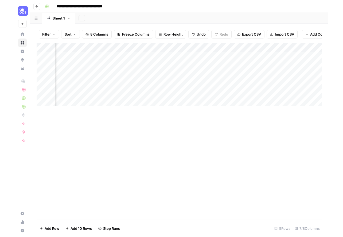
scroll to position [0, 185]
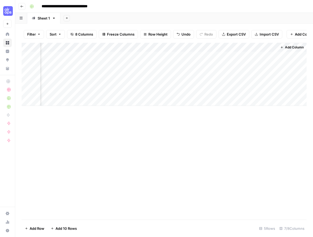
click at [239, 74] on div "Add Column" at bounding box center [164, 74] width 285 height 63
click at [274, 74] on div "Add Column" at bounding box center [164, 74] width 285 height 63
click at [202, 74] on div "Add Column" at bounding box center [164, 74] width 285 height 63
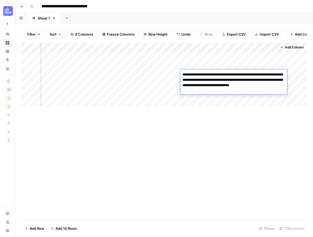
click at [202, 74] on textarea "**********" at bounding box center [234, 83] width 107 height 24
click at [215, 91] on textarea "**********" at bounding box center [234, 83] width 107 height 24
drag, startPoint x: 199, startPoint y: 90, endPoint x: 181, endPoint y: 74, distance: 24.8
click at [181, 74] on textarea "**********" at bounding box center [234, 83] width 107 height 24
click at [212, 119] on div "Add Column" at bounding box center [164, 131] width 285 height 177
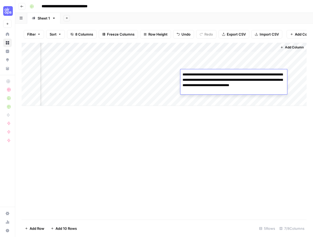
click at [212, 119] on div "Add Column" at bounding box center [164, 131] width 285 height 177
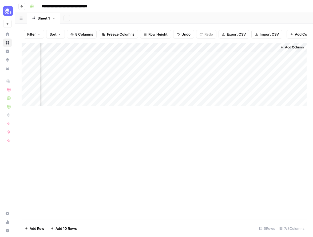
click at [273, 74] on div "Add Column" at bounding box center [164, 74] width 285 height 63
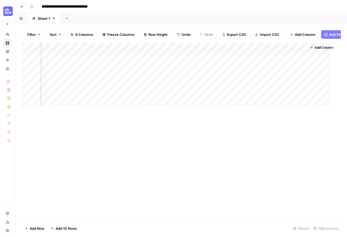
scroll to position [0, 151]
click at [138, 75] on div "Add Column" at bounding box center [181, 74] width 319 height 63
click at [155, 74] on div "Add Column" at bounding box center [181, 74] width 319 height 63
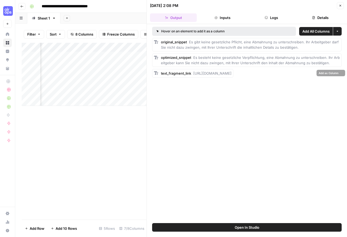
click at [231, 76] on div "text_fragment_link https://www.hopkins.law/expertise/abmahnung-unterschreiben-o…" at bounding box center [196, 73] width 71 height 5
drag, startPoint x: 287, startPoint y: 127, endPoint x: 269, endPoint y: 100, distance: 32.8
click at [285, 126] on div "Hover on an element to add it as a column Add All Columns More options original…" at bounding box center [247, 123] width 200 height 199
click at [313, 6] on button "Close" at bounding box center [340, 5] width 7 height 7
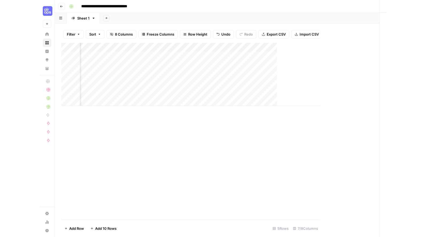
scroll to position [0, 145]
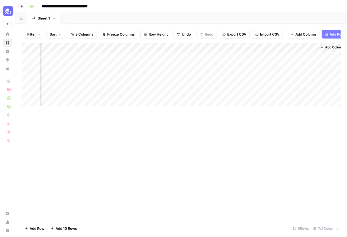
click at [162, 47] on div "Add Column" at bounding box center [181, 74] width 319 height 63
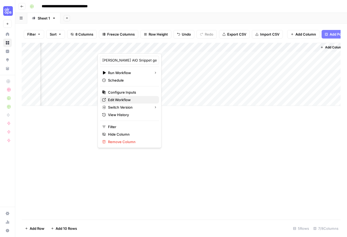
click at [116, 98] on span "Edit Workflow" at bounding box center [131, 99] width 47 height 5
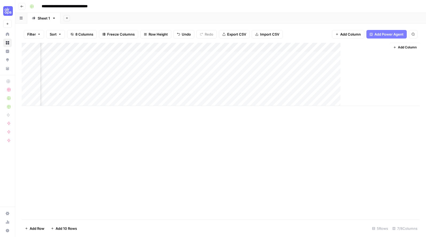
scroll to position [0, 72]
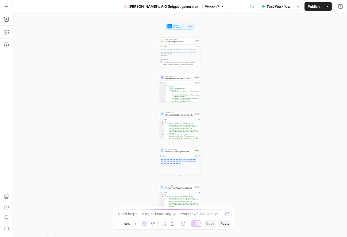
click at [137, 225] on button "Zoom In" at bounding box center [135, 223] width 6 height 6
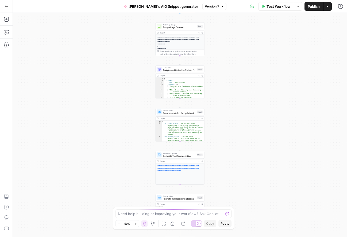
click at [137, 225] on button "Zoom In" at bounding box center [135, 223] width 6 height 6
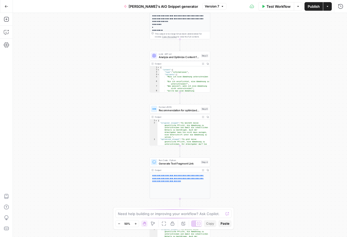
click at [137, 225] on button "Zoom In" at bounding box center [135, 223] width 6 height 6
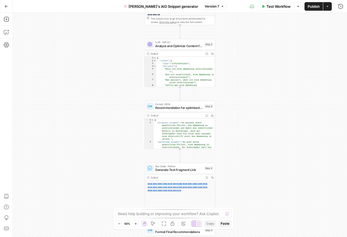
click at [137, 225] on button "Zoom In" at bounding box center [135, 223] width 6 height 6
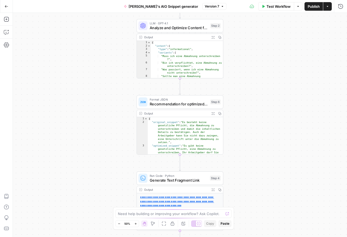
click at [137, 225] on button "Zoom In" at bounding box center [135, 223] width 6 height 6
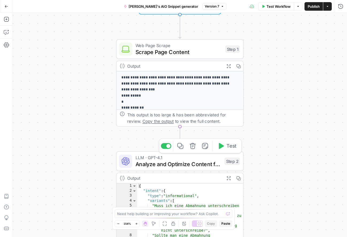
click at [181, 162] on span "Analyze and Optimize Content for AI Overview" at bounding box center [178, 164] width 86 height 8
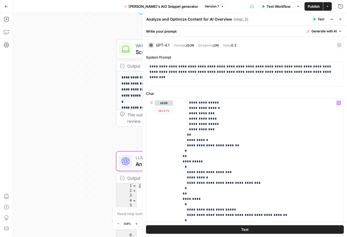
scroll to position [123, 0]
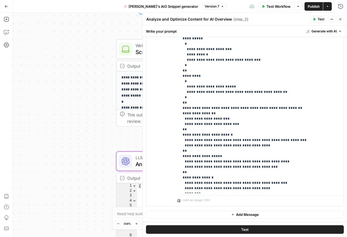
click at [340, 21] on button "Close" at bounding box center [340, 19] width 7 height 7
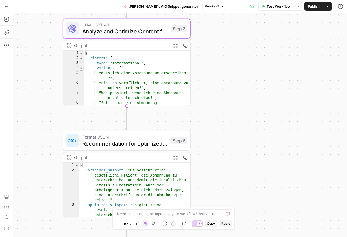
drag, startPoint x: 78, startPoint y: 164, endPoint x: 80, endPoint y: 67, distance: 96.8
click at [27, 28] on div "**********" at bounding box center [180, 125] width 334 height 224
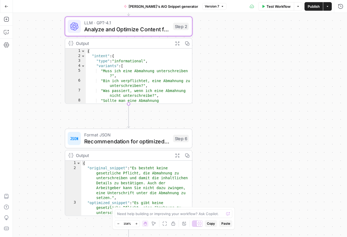
click at [130, 138] on span "Recommendation for optimized snippet" at bounding box center [127, 141] width 86 height 8
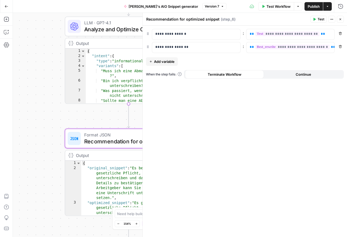
click at [44, 119] on div "**********" at bounding box center [180, 125] width 334 height 224
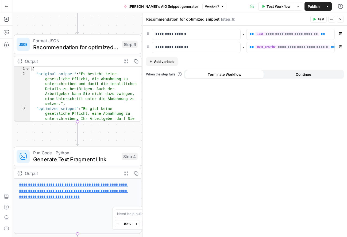
drag, startPoint x: 48, startPoint y: 122, endPoint x: -1, endPoint y: 30, distance: 103.6
click at [0, 30] on html "**********" at bounding box center [173, 118] width 347 height 237
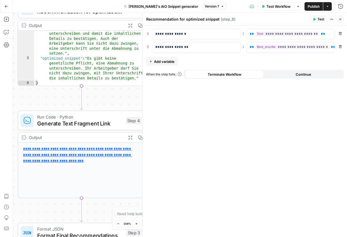
drag, startPoint x: 105, startPoint y: 131, endPoint x: 108, endPoint y: 100, distance: 30.9
click at [108, 100] on div "**********" at bounding box center [180, 125] width 334 height 224
click at [93, 124] on span "Generate Text Fragment Link" at bounding box center [79, 123] width 85 height 8
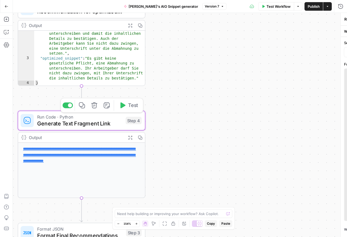
type textarea "Generate Text Fragment Link"
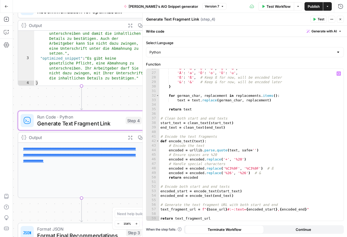
scroll to position [116, 0]
click at [260, 215] on div "'ä' : 'a' , 'ö' : 'o' , 'ü' : 'u' , 'Ä' : 'a' , 'Ö' : 'o' , 'Ü' : 'u' , 'ß' : '…" at bounding box center [251, 146] width 184 height 161
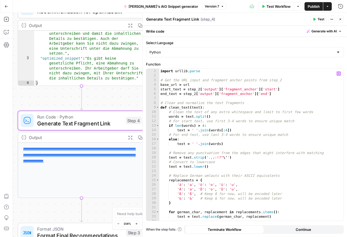
scroll to position [0, 0]
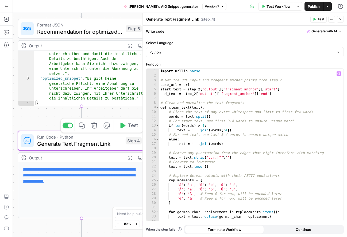
click at [36, 124] on div "**********" at bounding box center [180, 125] width 334 height 224
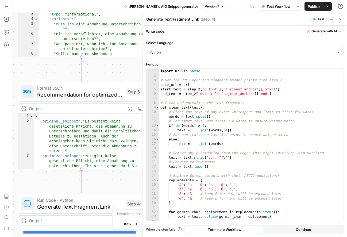
click at [343, 19] on button "Close" at bounding box center [340, 19] width 7 height 7
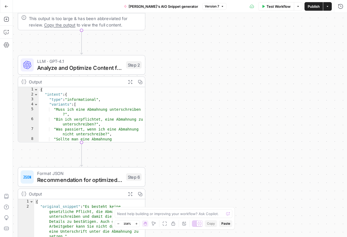
click at [97, 66] on span "Analyze and Optimize Content for AI Overview" at bounding box center [80, 68] width 86 height 8
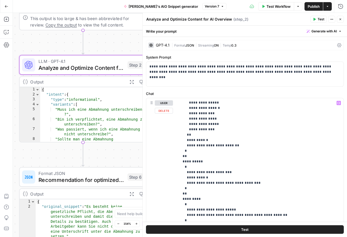
scroll to position [123, 0]
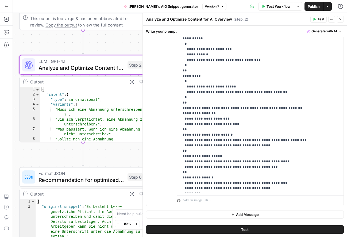
scroll to position [0, 0]
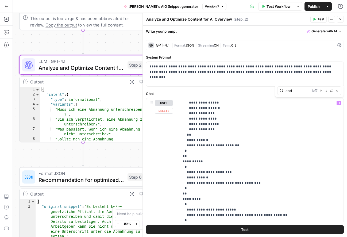
type input "end"
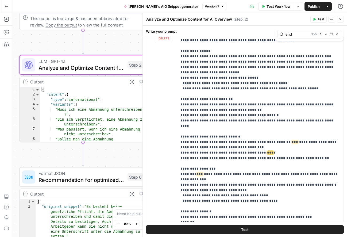
scroll to position [316, 0]
click at [288, 111] on p "**********" at bounding box center [260, 99] width 160 height 775
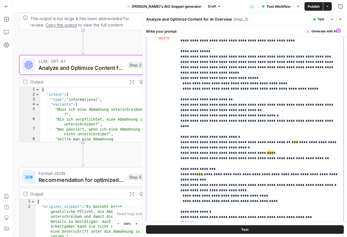
drag, startPoint x: 300, startPoint y: 123, endPoint x: 293, endPoint y: 118, distance: 8.8
click at [173, 122] on div "**********" at bounding box center [244, 141] width 197 height 230
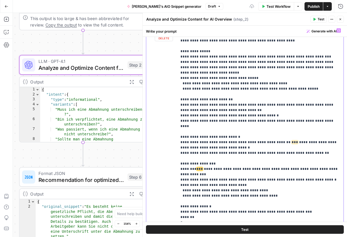
click at [278, 144] on p "**********" at bounding box center [260, 97] width 160 height 770
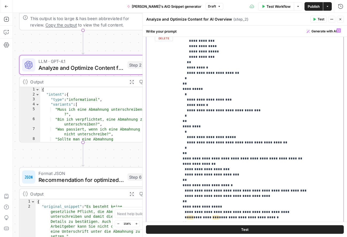
scroll to position [123, 0]
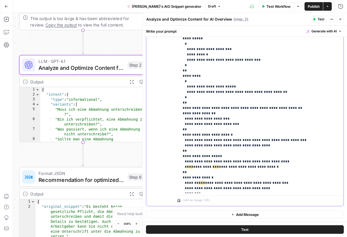
drag, startPoint x: 275, startPoint y: 134, endPoint x: 231, endPoint y: 128, distance: 44.6
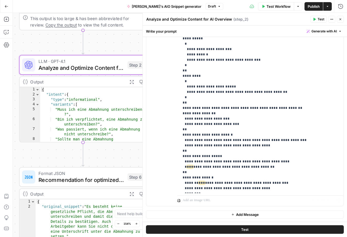
drag, startPoint x: 252, startPoint y: 226, endPoint x: 273, endPoint y: 200, distance: 33.1
click at [253, 226] on button "Test" at bounding box center [245, 229] width 198 height 9
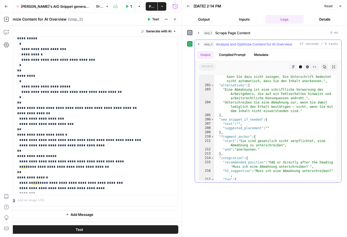
scroll to position [1138, 0]
click at [340, 8] on button "Close" at bounding box center [340, 6] width 7 height 7
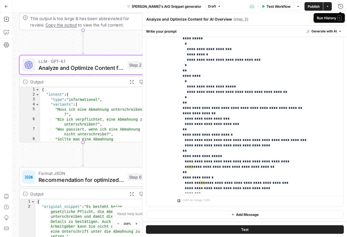
click at [313, 8] on span "Publish" at bounding box center [314, 6] width 12 height 5
click at [339, 19] on icon "button" at bounding box center [340, 19] width 3 height 3
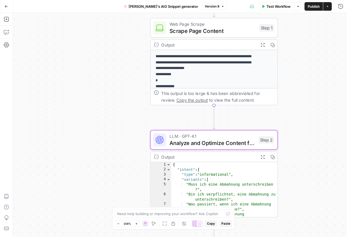
click at [5, 8] on icon "button" at bounding box center [7, 7] width 4 height 4
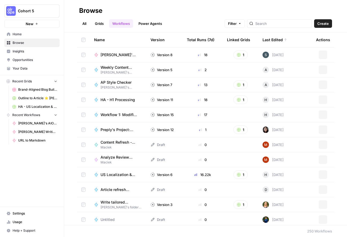
click at [86, 26] on link "All" at bounding box center [84, 23] width 10 height 9
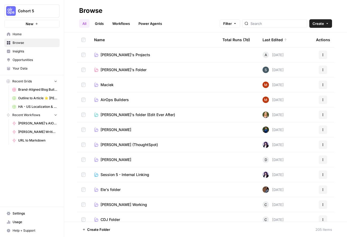
click at [100, 25] on link "Grids" at bounding box center [99, 23] width 15 height 9
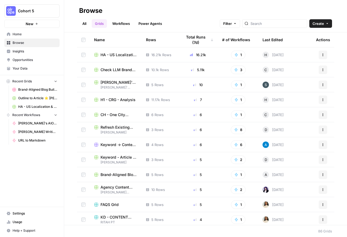
click at [126, 81] on span "Paula's AIO Snippet generator Grid" at bounding box center [118, 82] width 37 height 5
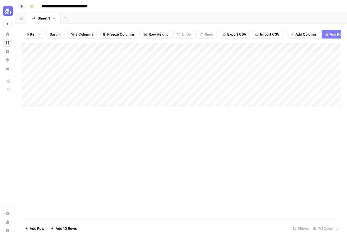
click at [55, 86] on div "Add Column" at bounding box center [181, 74] width 319 height 63
type textarea "**********"
click at [155, 81] on div "Add Column" at bounding box center [181, 74] width 319 height 63
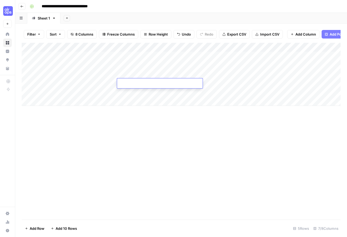
type textarea "**********"
click at [221, 82] on div "Add Column" at bounding box center [181, 74] width 319 height 63
click at [230, 82] on div "Add Column" at bounding box center [181, 74] width 319 height 63
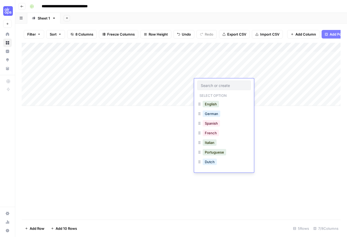
click at [210, 113] on button "German" at bounding box center [212, 113] width 18 height 6
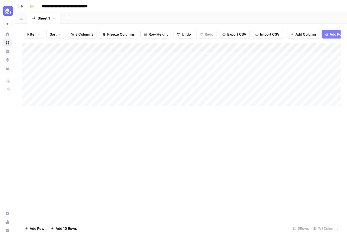
click at [247, 83] on div "Add Column" at bounding box center [181, 74] width 319 height 63
click at [63, 7] on input "**********" at bounding box center [73, 6] width 68 height 9
click at [117, 8] on input "**********" at bounding box center [85, 6] width 93 height 9
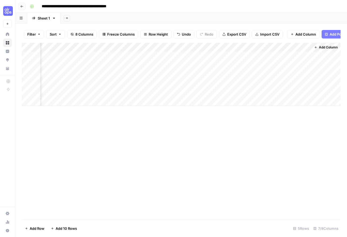
click at [117, 8] on input "**********" at bounding box center [85, 6] width 93 height 9
click at [60, 7] on input "**********" at bounding box center [76, 6] width 74 height 9
drag, startPoint x: 56, startPoint y: 6, endPoint x: 59, endPoint y: 6, distance: 2.9
click at [59, 6] on input "**********" at bounding box center [72, 6] width 67 height 9
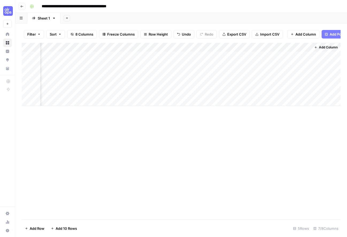
click at [123, 6] on input "**********" at bounding box center [85, 6] width 93 height 9
type input "**********"
click at [149, 6] on div "**********" at bounding box center [185, 6] width 314 height 9
click at [228, 82] on div "Add Column" at bounding box center [181, 74] width 319 height 63
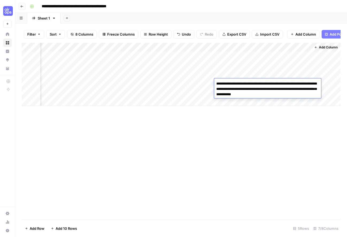
click at [228, 82] on textarea "**********" at bounding box center [267, 89] width 107 height 18
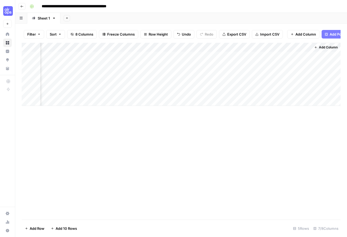
click at [254, 113] on div "Add Column" at bounding box center [181, 131] width 319 height 177
click at [306, 83] on div "Add Column" at bounding box center [181, 74] width 319 height 63
click at [108, 171] on div "Add Column" at bounding box center [181, 131] width 319 height 177
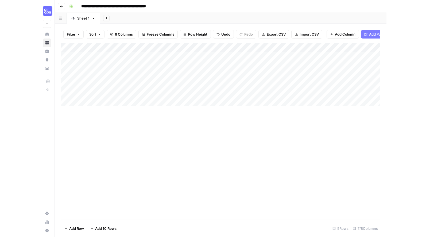
scroll to position [0, 0]
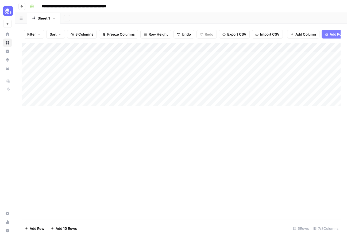
click at [29, 74] on div "Add Column" at bounding box center [181, 74] width 319 height 63
drag, startPoint x: 26, startPoint y: 65, endPoint x: 30, endPoint y: 56, distance: 10.1
click at [27, 65] on div "Add Column" at bounding box center [181, 74] width 319 height 63
click at [28, 54] on div "Add Column" at bounding box center [181, 74] width 319 height 63
click at [42, 226] on span "Delete 3 Rows" at bounding box center [37, 228] width 24 height 5
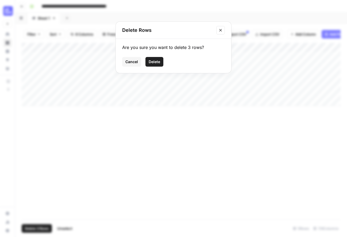
drag, startPoint x: 158, startPoint y: 62, endPoint x: 166, endPoint y: 67, distance: 9.7
click at [158, 62] on span "Delete" at bounding box center [154, 61] width 11 height 5
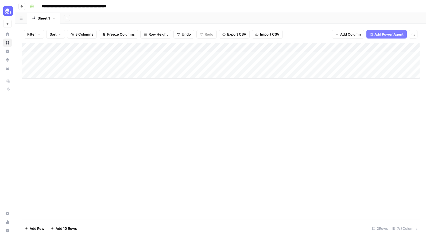
click at [67, 63] on body "**********" at bounding box center [213, 118] width 426 height 237
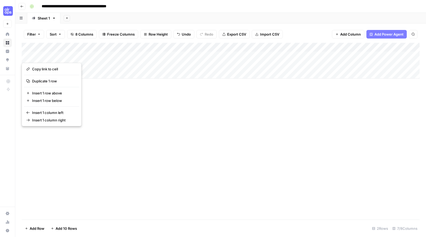
click at [93, 67] on div "Add Column" at bounding box center [221, 61] width 398 height 36
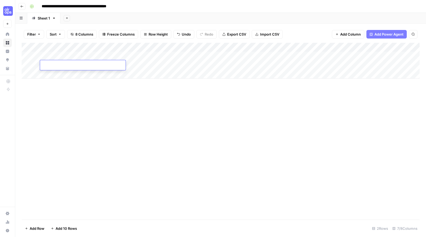
click at [93, 67] on textarea at bounding box center [83, 65] width 86 height 7
type textarea "**********"
click at [124, 87] on div "Add Column" at bounding box center [221, 131] width 398 height 177
click at [132, 61] on div "Add Column" at bounding box center [221, 61] width 398 height 36
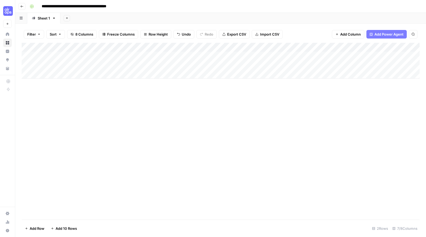
drag, startPoint x: 202, startPoint y: 106, endPoint x: 211, endPoint y: 67, distance: 39.9
click at [202, 106] on div "Add Column" at bounding box center [221, 131] width 398 height 177
click at [211, 67] on div "Add Column" at bounding box center [221, 61] width 398 height 36
click at [206, 62] on div "Add Column" at bounding box center [221, 61] width 398 height 36
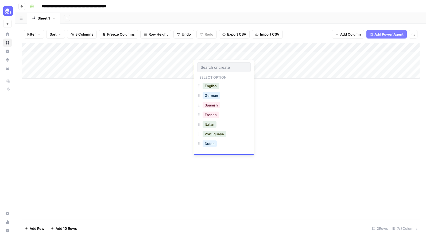
click at [206, 62] on div at bounding box center [223, 67] width 53 height 10
click at [211, 84] on button "English" at bounding box center [211, 86] width 16 height 6
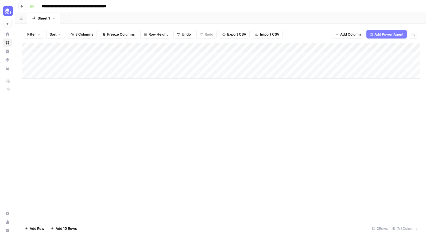
click at [252, 63] on div "Add Column" at bounding box center [221, 61] width 398 height 36
click at [263, 66] on div "Add Column" at bounding box center [221, 61] width 398 height 36
click at [292, 120] on div "Add Column" at bounding box center [221, 131] width 398 height 177
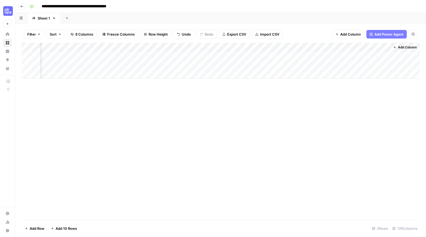
click at [312, 65] on div "Add Column" at bounding box center [221, 61] width 398 height 36
click at [347, 111] on div "Add Column" at bounding box center [221, 131] width 398 height 177
click at [347, 65] on div "Add Column" at bounding box center [221, 61] width 398 height 36
click at [247, 161] on div "Add Column" at bounding box center [221, 131] width 398 height 177
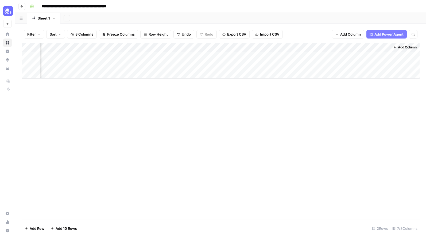
scroll to position [0, 0]
click at [98, 64] on div "Add Column" at bounding box center [221, 61] width 398 height 36
click at [347, 63] on div "Add Column" at bounding box center [221, 61] width 398 height 36
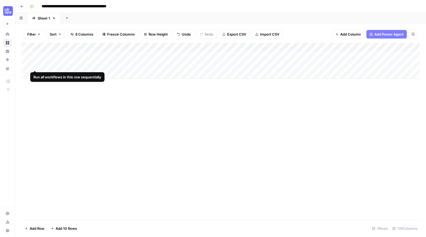
scroll to position [0, 0]
click at [60, 65] on div "Add Column" at bounding box center [221, 61] width 398 height 36
click at [159, 65] on div "Add Column" at bounding box center [221, 61] width 398 height 36
click at [85, 67] on div "Add Column" at bounding box center [221, 61] width 398 height 36
click at [224, 65] on div "Add Column" at bounding box center [221, 61] width 398 height 36
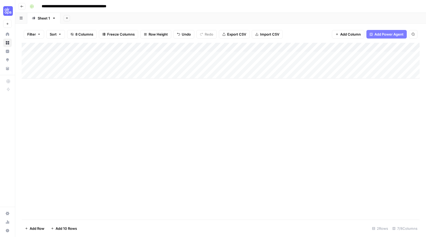
click at [86, 68] on div "Add Column" at bounding box center [221, 61] width 398 height 36
drag, startPoint x: 156, startPoint y: 66, endPoint x: 215, endPoint y: 65, distance: 59.3
click at [156, 66] on div "Add Column" at bounding box center [221, 61] width 398 height 36
drag, startPoint x: 230, startPoint y: 65, endPoint x: 261, endPoint y: 65, distance: 30.7
click at [230, 65] on div "Add Column" at bounding box center [221, 61] width 398 height 36
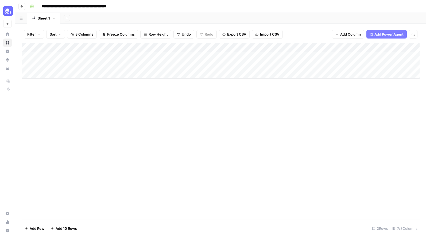
drag, startPoint x: 291, startPoint y: 66, endPoint x: 298, endPoint y: 66, distance: 7.5
click at [291, 66] on div "Add Column" at bounding box center [221, 61] width 398 height 36
click at [295, 66] on div "Add Column" at bounding box center [221, 61] width 398 height 36
click at [345, 63] on div "Add Column" at bounding box center [221, 61] width 398 height 36
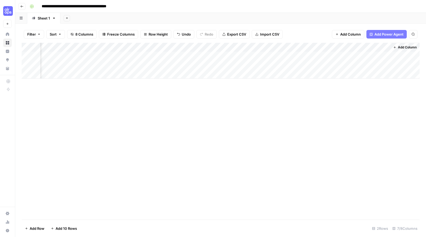
click at [347, 65] on div "Add Column" at bounding box center [221, 61] width 398 height 36
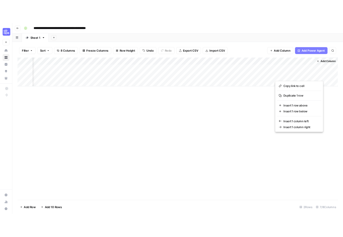
scroll to position [0, 0]
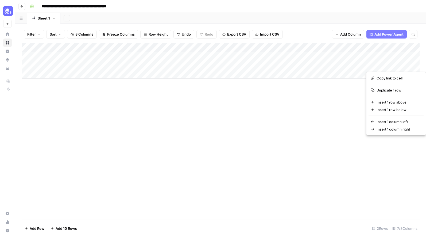
click at [26, 64] on div "Add Column" at bounding box center [221, 61] width 398 height 36
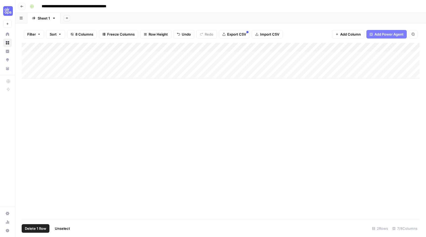
click at [44, 98] on div "Add Column" at bounding box center [221, 131] width 398 height 177
drag, startPoint x: 45, startPoint y: 98, endPoint x: 37, endPoint y: 76, distance: 22.8
click at [44, 96] on div "Add Column" at bounding box center [221, 131] width 398 height 177
click at [25, 63] on div "Add Column" at bounding box center [221, 61] width 398 height 36
click at [27, 65] on div "Add Column" at bounding box center [221, 61] width 398 height 36
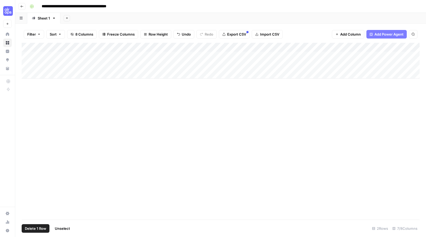
click at [28, 66] on div "Add Column" at bounding box center [221, 61] width 398 height 36
click at [33, 229] on span "Delete 1 Row" at bounding box center [35, 228] width 21 height 5
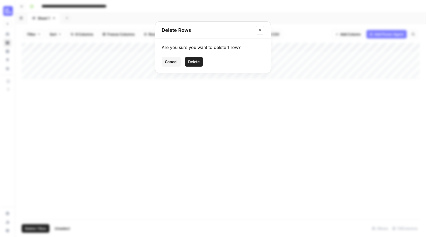
drag, startPoint x: 193, startPoint y: 61, endPoint x: 187, endPoint y: 55, distance: 8.5
click at [193, 61] on span "Delete" at bounding box center [193, 61] width 11 height 5
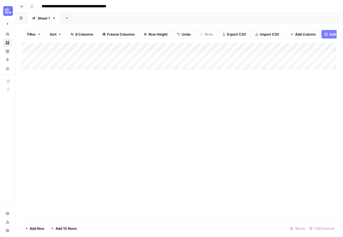
click at [108, 94] on div "Add Column" at bounding box center [179, 131] width 315 height 177
click at [193, 104] on div "Add Column" at bounding box center [179, 131] width 315 height 177
drag, startPoint x: 118, startPoint y: 45, endPoint x: 92, endPoint y: 48, distance: 25.5
click at [89, 47] on div "Add Column" at bounding box center [179, 56] width 315 height 27
drag, startPoint x: 165, startPoint y: 46, endPoint x: 126, endPoint y: 50, distance: 39.3
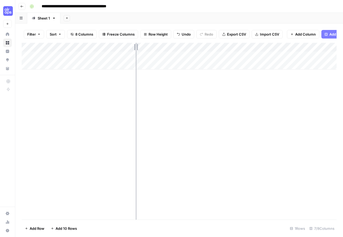
click at [125, 50] on div "Add Column" at bounding box center [179, 56] width 315 height 27
drag, startPoint x: 173, startPoint y: 46, endPoint x: 153, endPoint y: 47, distance: 19.3
click at [152, 47] on div "Add Column" at bounding box center [179, 56] width 315 height 27
click at [185, 101] on div "Add Column" at bounding box center [179, 131] width 315 height 177
drag, startPoint x: 227, startPoint y: 47, endPoint x: 199, endPoint y: 48, distance: 27.8
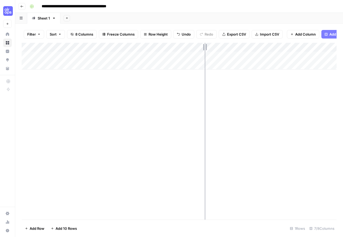
click at [199, 48] on div "Add Column" at bounding box center [179, 56] width 315 height 27
click at [243, 88] on div "Add Column" at bounding box center [179, 131] width 315 height 177
click at [204, 55] on div "Add Column" at bounding box center [179, 56] width 315 height 27
click at [276, 88] on div "Add Column" at bounding box center [179, 131] width 315 height 177
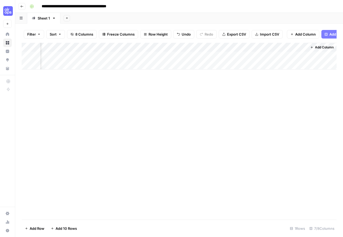
scroll to position [0, 0]
click at [216, 55] on div "Add Column" at bounding box center [179, 56] width 315 height 27
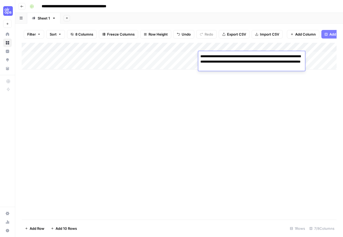
click at [216, 55] on textarea "**********" at bounding box center [251, 62] width 107 height 18
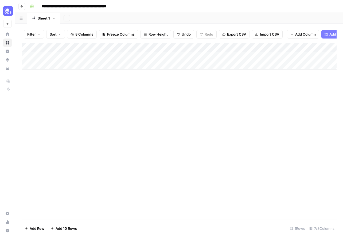
click at [257, 83] on div "Add Column" at bounding box center [179, 131] width 315 height 177
click at [244, 83] on div "Add Column" at bounding box center [179, 131] width 315 height 177
click at [117, 156] on div "Add Column" at bounding box center [179, 131] width 315 height 177
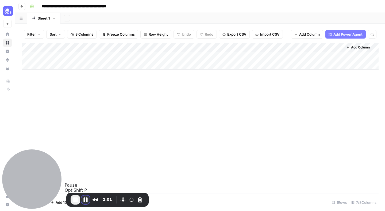
click at [86, 198] on button "Pause Recording" at bounding box center [85, 199] width 9 height 9
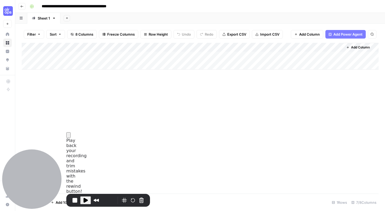
click at [238, 172] on div "Add Column" at bounding box center [200, 118] width 357 height 150
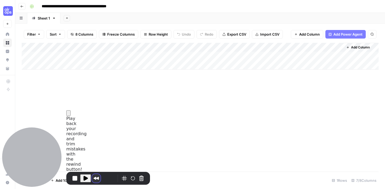
click at [94, 179] on button "Rewind and Trim Recording" at bounding box center [96, 178] width 9 height 9
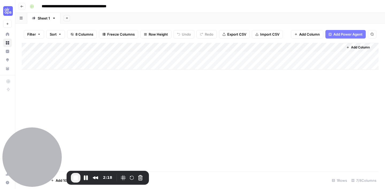
click at [98, 63] on div "Add Column" at bounding box center [200, 56] width 357 height 27
type textarea "**********"
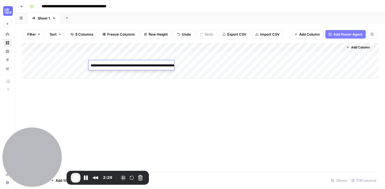
click at [55, 67] on div "Add Column" at bounding box center [200, 61] width 357 height 36
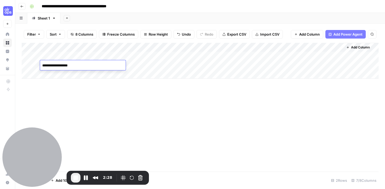
type textarea "**********"
click at [137, 106] on div "Add Column" at bounding box center [200, 107] width 357 height 129
click at [135, 68] on div "Add Column" at bounding box center [200, 61] width 357 height 36
click at [136, 64] on div "Add Column" at bounding box center [200, 61] width 357 height 36
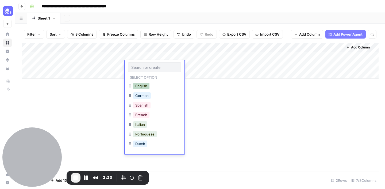
click at [140, 87] on button "English" at bounding box center [141, 86] width 16 height 6
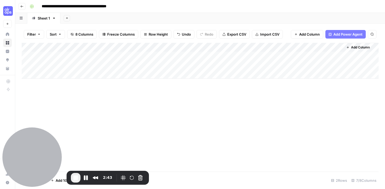
click at [175, 65] on div "Add Column" at bounding box center [200, 61] width 357 height 36
click at [343, 112] on div "Add Column" at bounding box center [200, 107] width 357 height 129
click at [323, 100] on div "Add Column" at bounding box center [200, 107] width 357 height 129
click at [338, 56] on div "Add Column" at bounding box center [200, 61] width 357 height 36
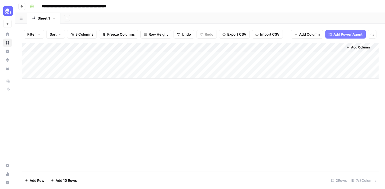
drag, startPoint x: 126, startPoint y: 108, endPoint x: 110, endPoint y: 78, distance: 33.5
click at [126, 108] on div "Add Column" at bounding box center [200, 107] width 357 height 129
click at [101, 63] on div "Add Column" at bounding box center [200, 61] width 357 height 36
click at [64, 64] on div "Add Column" at bounding box center [200, 61] width 357 height 36
click at [26, 65] on div "Add Column" at bounding box center [200, 61] width 357 height 36
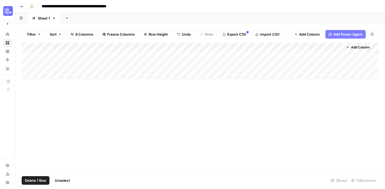
click at [39, 179] on span "Delete 1 Row" at bounding box center [35, 179] width 21 height 5
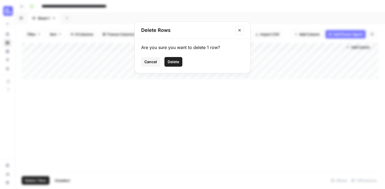
drag, startPoint x: 174, startPoint y: 61, endPoint x: 173, endPoint y: 93, distance: 31.5
click at [174, 61] on span "Delete" at bounding box center [173, 61] width 11 height 5
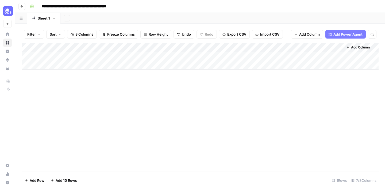
click at [170, 107] on div "Add Column" at bounding box center [200, 107] width 357 height 129
click at [327, 88] on div "Add Column" at bounding box center [200, 107] width 357 height 129
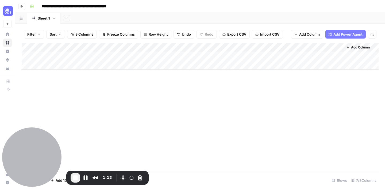
click at [58, 64] on div "Add Column" at bounding box center [200, 56] width 357 height 27
type textarea "**********"
click at [99, 96] on div "Add Column" at bounding box center [200, 107] width 357 height 129
click at [106, 65] on div "Add Column" at bounding box center [200, 61] width 357 height 36
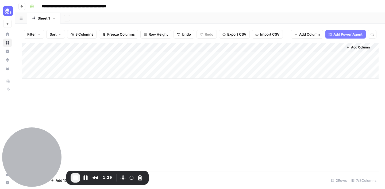
click at [106, 65] on div "Add Column" at bounding box center [200, 61] width 357 height 36
click at [106, 65] on textarea at bounding box center [131, 65] width 86 height 7
type textarea "**********"
click at [125, 91] on div "Add Column" at bounding box center [200, 107] width 357 height 129
click at [137, 65] on div "Add Column" at bounding box center [200, 61] width 357 height 36
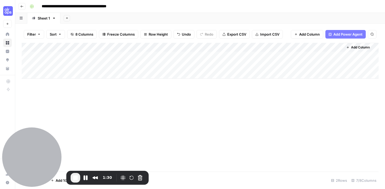
click at [142, 65] on div "Add Column" at bounding box center [200, 61] width 357 height 36
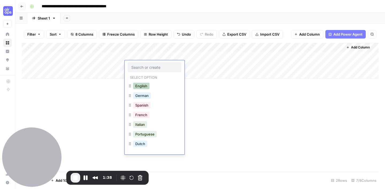
click at [147, 88] on button "English" at bounding box center [141, 86] width 16 height 6
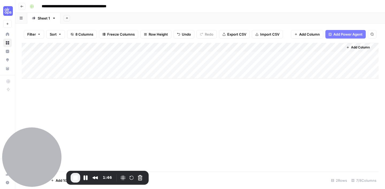
click at [223, 98] on div "Add Column" at bounding box center [200, 107] width 357 height 129
click at [158, 65] on div "Add Column" at bounding box center [200, 61] width 357 height 36
click at [188, 48] on div "Add Column" at bounding box center [200, 61] width 357 height 36
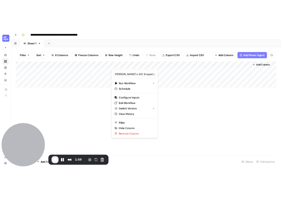
scroll to position [0, 10]
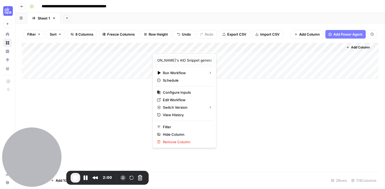
click at [218, 103] on div "Add Column" at bounding box center [200, 107] width 357 height 129
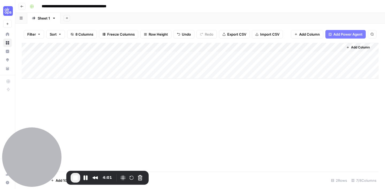
click at [144, 49] on div "Add Column" at bounding box center [200, 61] width 357 height 36
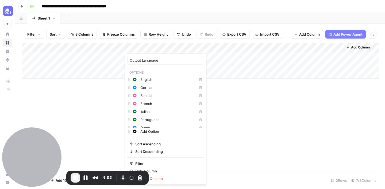
click at [238, 132] on div "Add Column" at bounding box center [200, 107] width 357 height 129
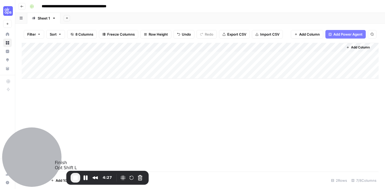
click at [76, 176] on span "End Recording" at bounding box center [75, 177] width 6 height 6
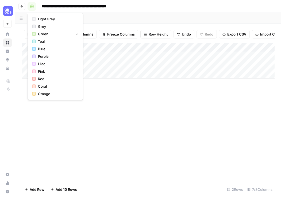
click at [33, 5] on rect "button" at bounding box center [31, 6] width 3 height 3
click at [47, 71] on span "Pink" at bounding box center [57, 71] width 38 height 5
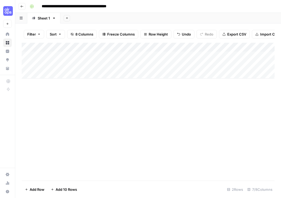
drag, startPoint x: 179, startPoint y: 104, endPoint x: 212, endPoint y: 93, distance: 34.6
click at [189, 101] on div "Add Column" at bounding box center [148, 112] width 253 height 138
click at [233, 85] on div "Add Column" at bounding box center [148, 112] width 253 height 138
